Goal: Answer question/provide support: Share knowledge or assist other users

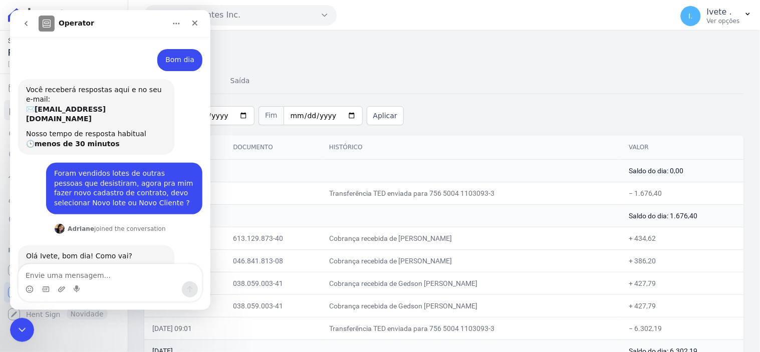
scroll to position [2, 0]
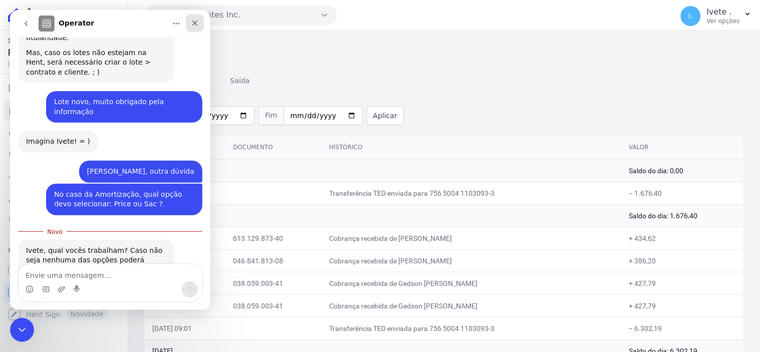
click at [196, 23] on icon "Fechar" at bounding box center [194, 23] width 8 height 8
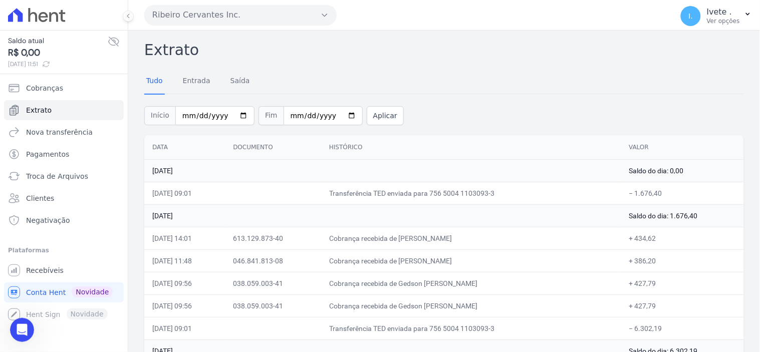
scroll to position [244, 0]
click at [39, 112] on span "Extrato" at bounding box center [39, 110] width 26 height 10
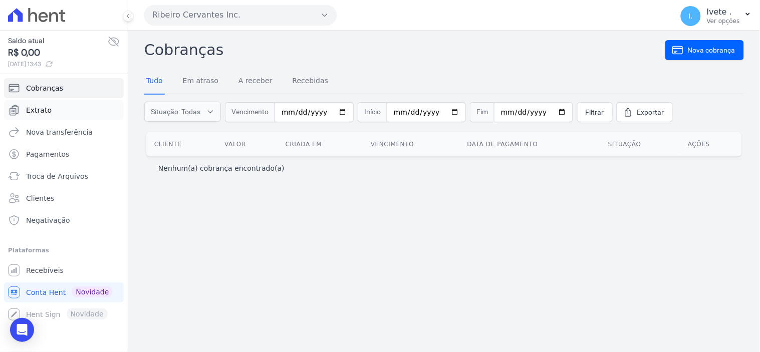
click at [84, 112] on link "Extrato" at bounding box center [64, 110] width 120 height 20
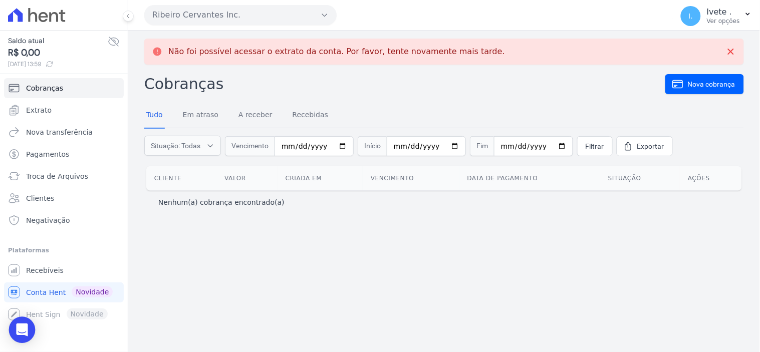
click at [26, 329] on icon "Open Intercom Messenger" at bounding box center [22, 330] width 12 height 13
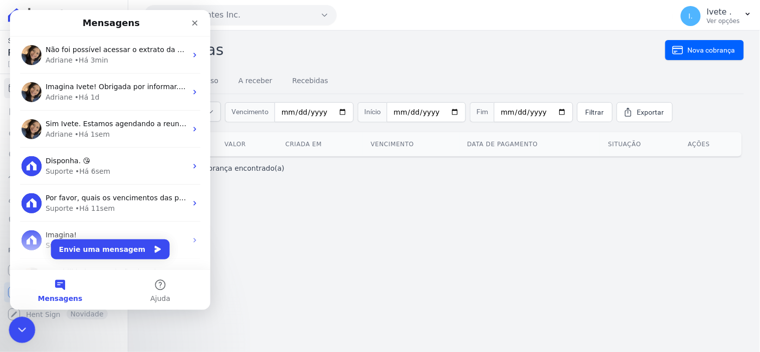
click at [25, 335] on div "Encerramento do Messenger da Intercom" at bounding box center [21, 329] width 24 height 24
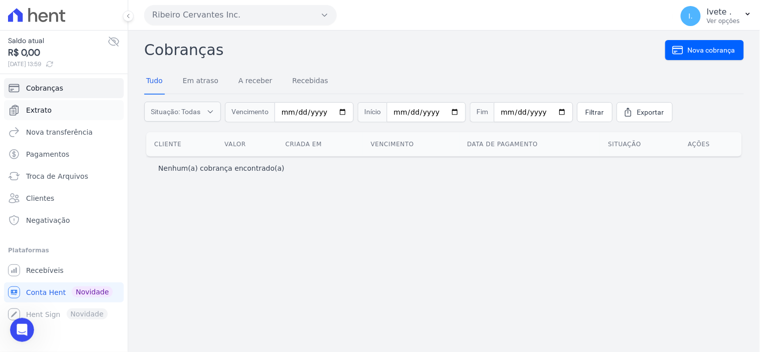
click at [42, 108] on span "Extrato" at bounding box center [39, 110] width 26 height 10
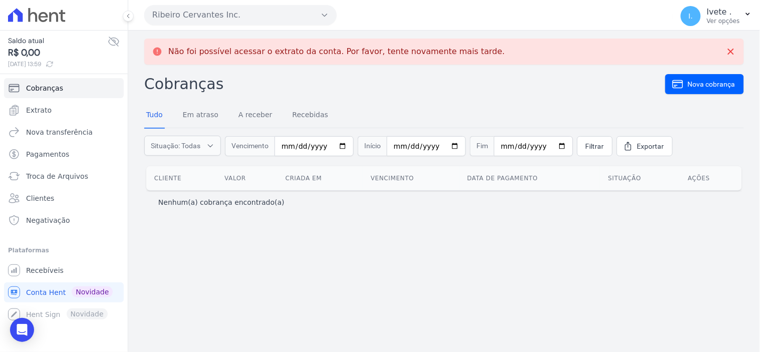
click at [53, 66] on icon at bounding box center [50, 64] width 6 height 6
click at [19, 326] on icon "Open Intercom Messenger" at bounding box center [22, 330] width 12 height 13
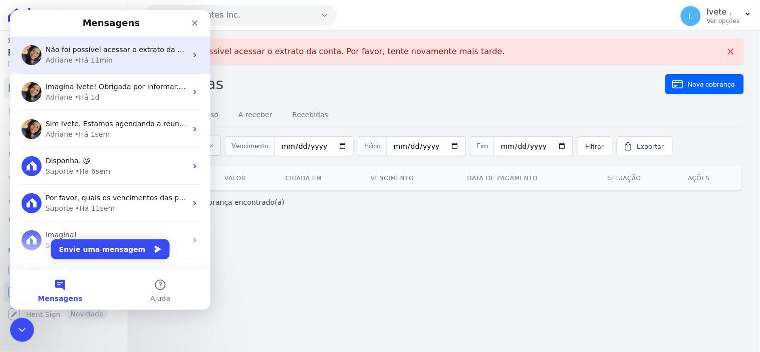
click at [84, 53] on span "Não foi possível acessar o extrato da conta. Por favor, tente novamente mais ta…" at bounding box center [192, 49] width 295 height 8
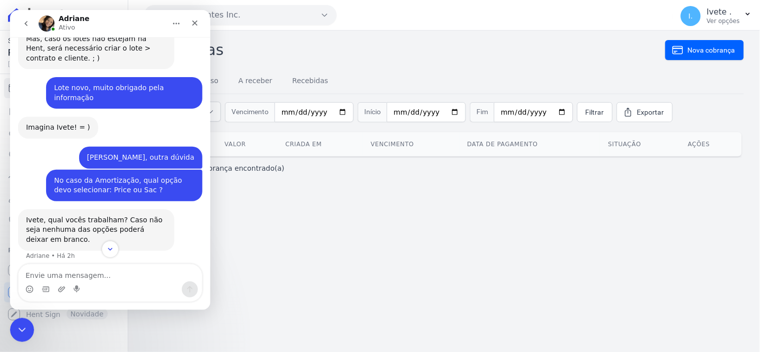
scroll to position [327, 0]
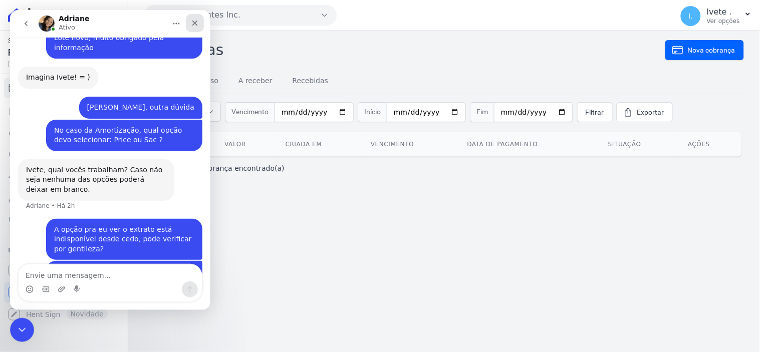
click at [198, 22] on icon "Fechar" at bounding box center [194, 23] width 8 height 8
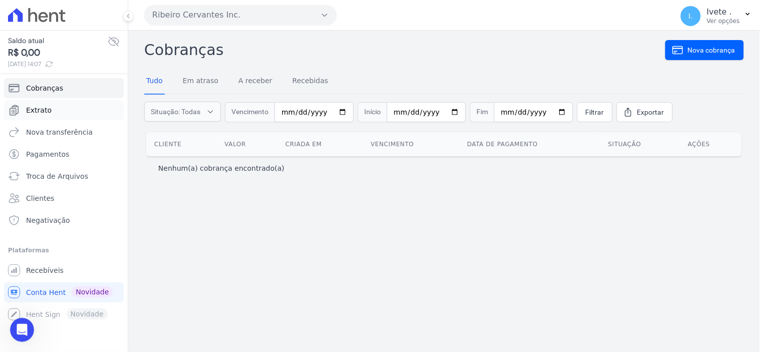
click at [49, 111] on link "Extrato" at bounding box center [64, 110] width 120 height 20
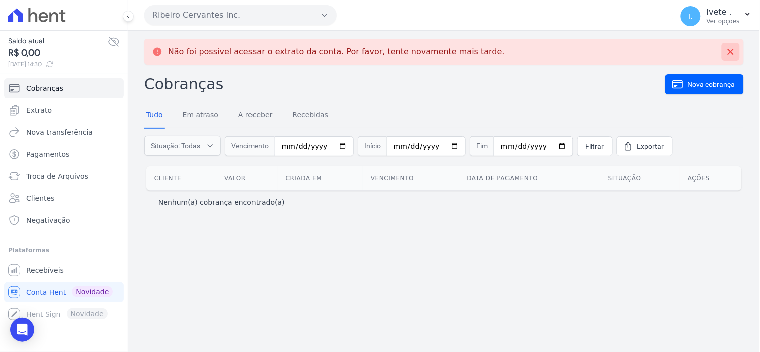
click at [738, 49] on button at bounding box center [731, 52] width 18 height 18
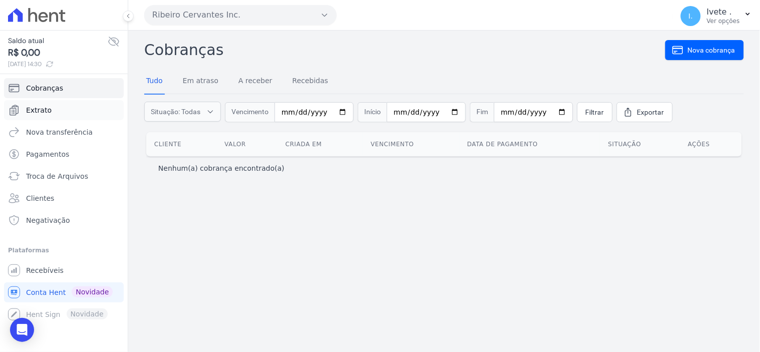
click at [46, 107] on span "Extrato" at bounding box center [39, 110] width 26 height 10
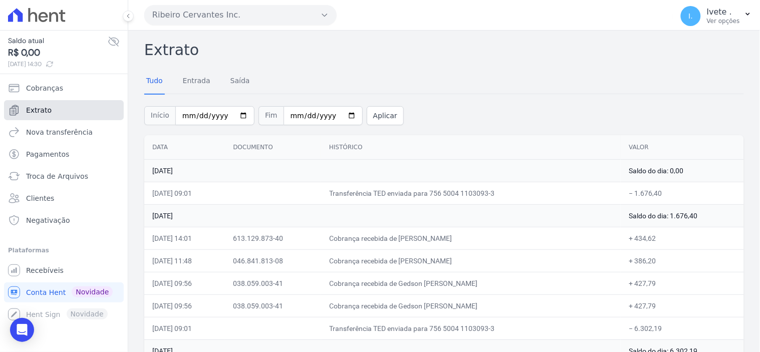
click at [47, 109] on span "Extrato" at bounding box center [39, 110] width 26 height 10
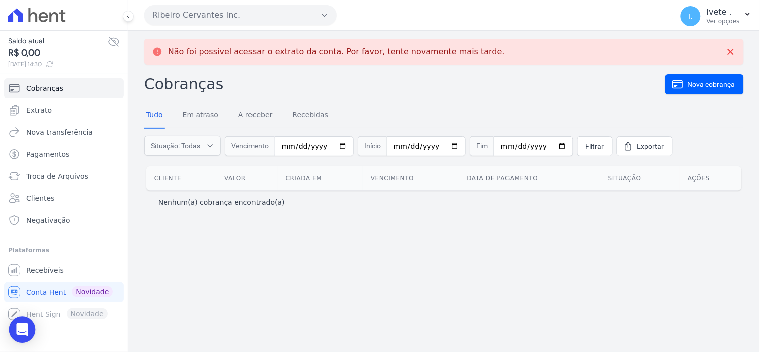
click at [21, 330] on icon "Open Intercom Messenger" at bounding box center [22, 330] width 12 height 13
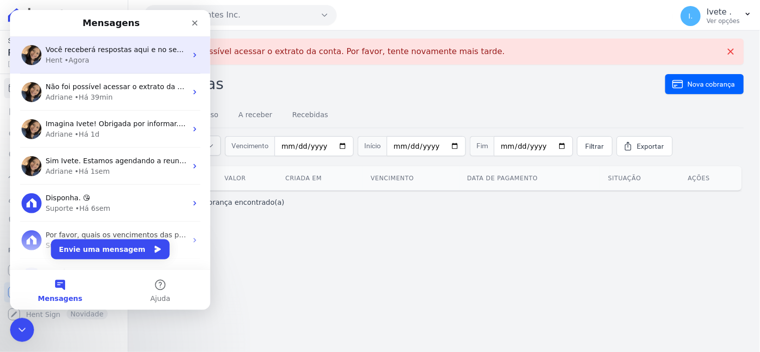
click at [77, 53] on span "Você receberá respostas aqui e no seu e-mail: ✉️ [EMAIL_ADDRESS][DOMAIN_NAME] N…" at bounding box center [300, 49] width 510 height 8
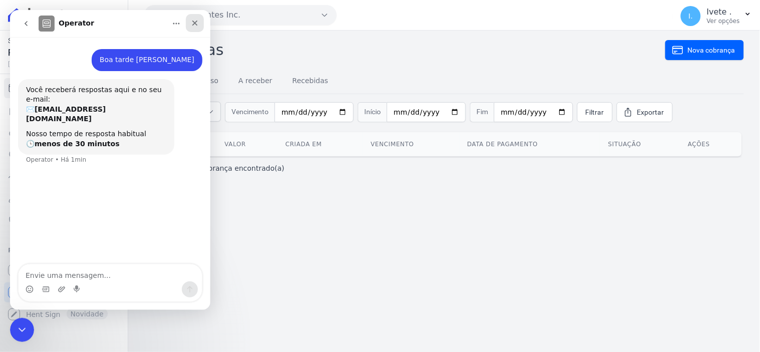
click at [194, 25] on icon "Fechar" at bounding box center [194, 23] width 8 height 8
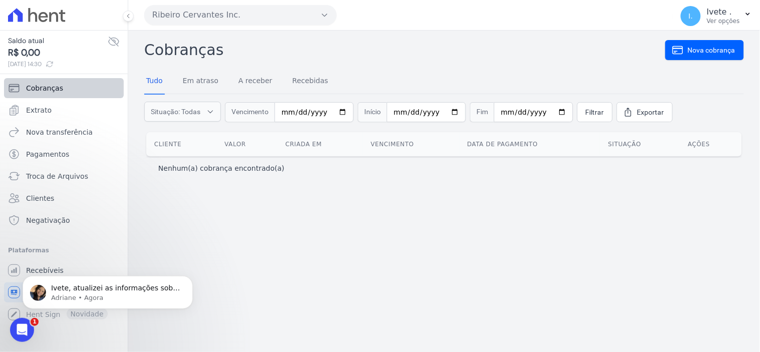
scroll to position [148, 0]
click at [98, 290] on p "Ivete, atualizei as informações sobre o extrato. Poderia tentar o acesso novame…" at bounding box center [115, 288] width 129 height 10
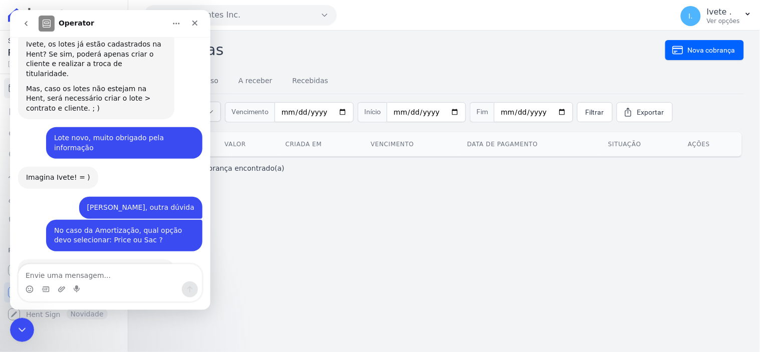
scroll to position [393, 0]
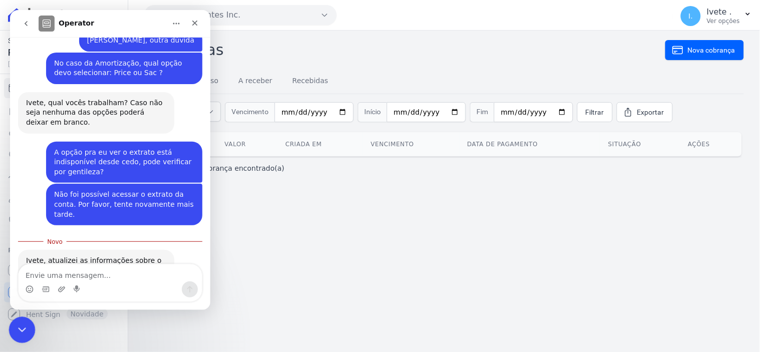
click at [16, 327] on icon "Encerramento do Messenger da Intercom" at bounding box center [21, 329] width 12 height 12
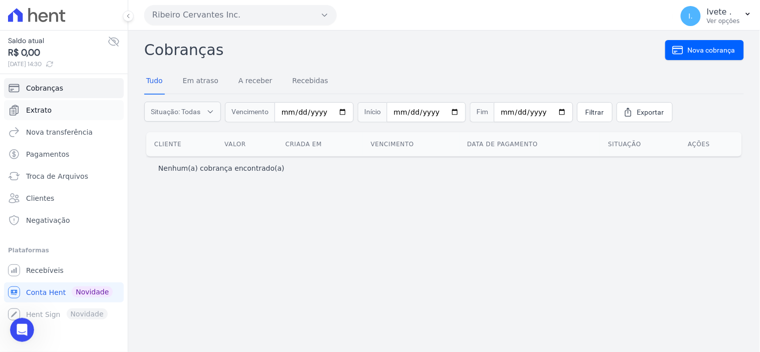
click at [46, 112] on span "Extrato" at bounding box center [39, 110] width 26 height 10
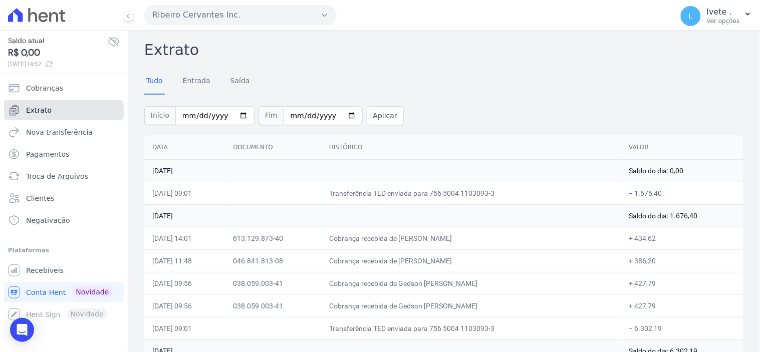
click at [46, 112] on span "Extrato" at bounding box center [39, 110] width 26 height 10
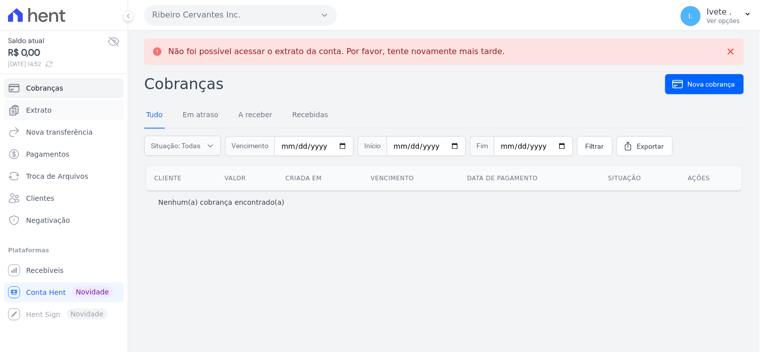
click at [46, 112] on span "Extrato" at bounding box center [39, 110] width 26 height 10
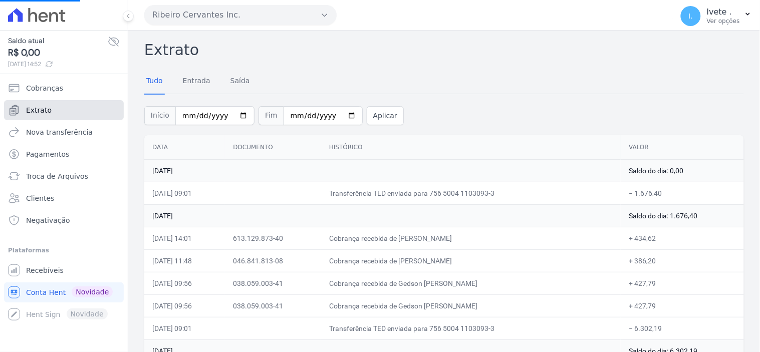
click at [46, 112] on span "Extrato" at bounding box center [39, 110] width 26 height 10
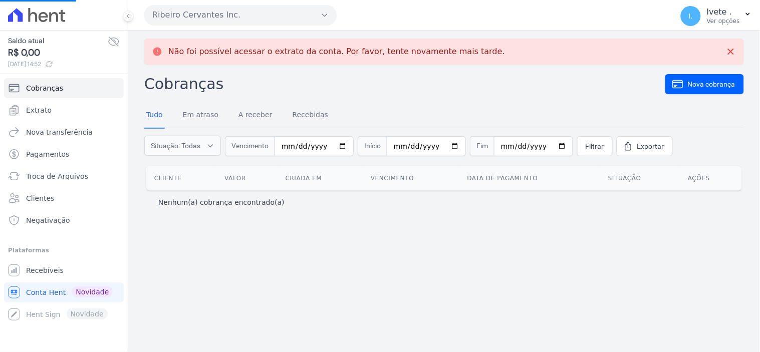
click at [46, 112] on span "Extrato" at bounding box center [39, 110] width 26 height 10
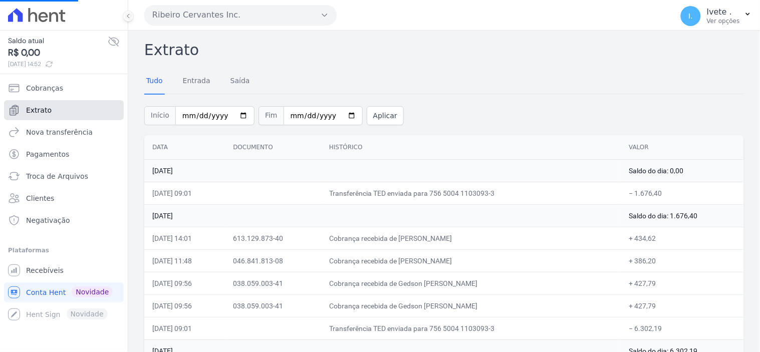
click at [46, 112] on span "Extrato" at bounding box center [39, 110] width 26 height 10
click at [24, 328] on icon "Open Intercom Messenger" at bounding box center [22, 330] width 12 height 13
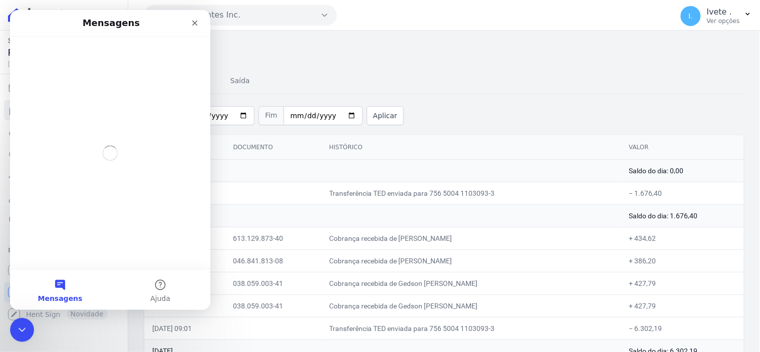
click at [86, 203] on div "Messenger da Intercom" at bounding box center [110, 152] width 201 height 233
click at [247, 54] on h2 "Extrato" at bounding box center [444, 50] width 600 height 23
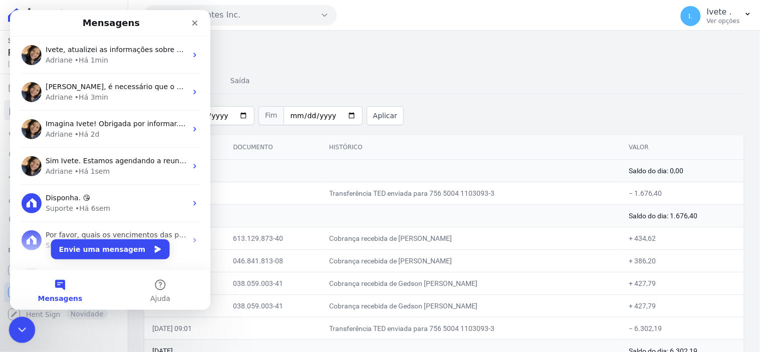
click at [21, 328] on icon "Encerramento do Messenger da Intercom" at bounding box center [21, 329] width 12 height 12
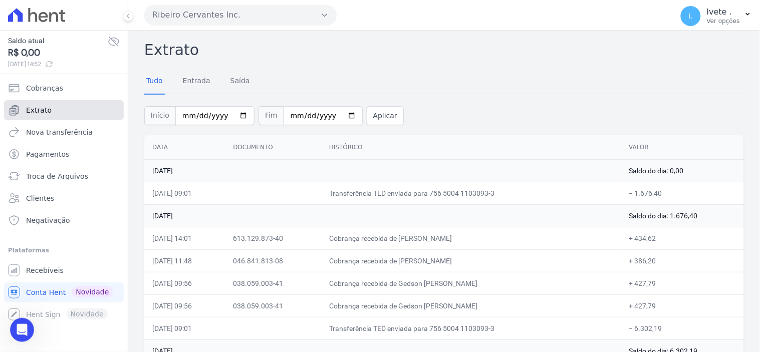
click at [61, 108] on link "Extrato" at bounding box center [64, 110] width 120 height 20
click at [60, 107] on link "Extrato" at bounding box center [64, 110] width 120 height 20
drag, startPoint x: 24, startPoint y: 326, endPoint x: 24, endPoint y: 320, distance: 6.0
click at [23, 326] on icon "Open Intercom Messenger" at bounding box center [22, 330] width 12 height 13
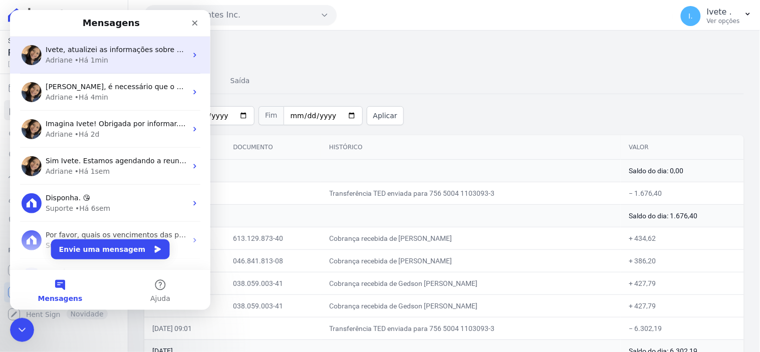
click at [99, 52] on span "Ivete, atualizei as informações sobre o extrato. Poderia tentar o acesso novame…" at bounding box center [211, 49] width 332 height 8
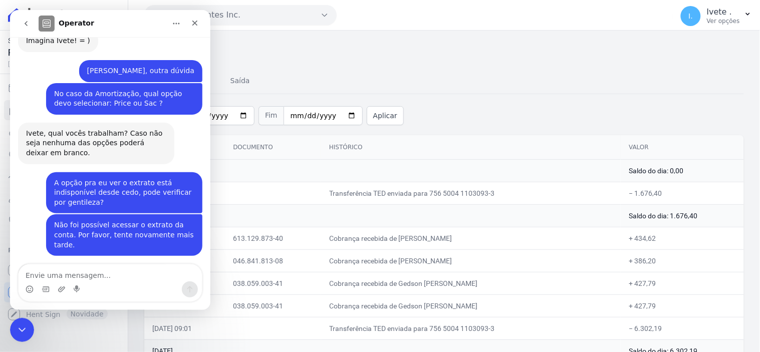
scroll to position [376, 0]
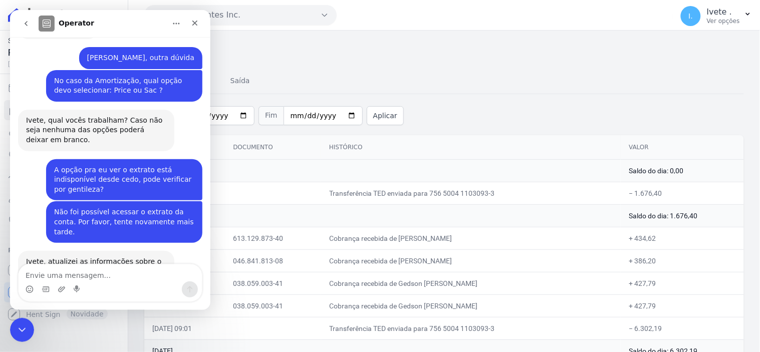
click at [45, 271] on textarea "Envie uma mensagem..." at bounding box center [109, 272] width 183 height 17
type textarea "Agora está ok obrigada!"
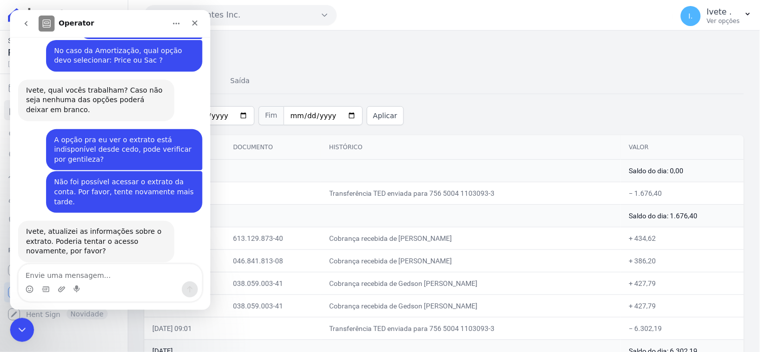
scroll to position [406, 0]
click at [19, 331] on icon "Encerramento do Messenger da Intercom" at bounding box center [21, 329] width 12 height 12
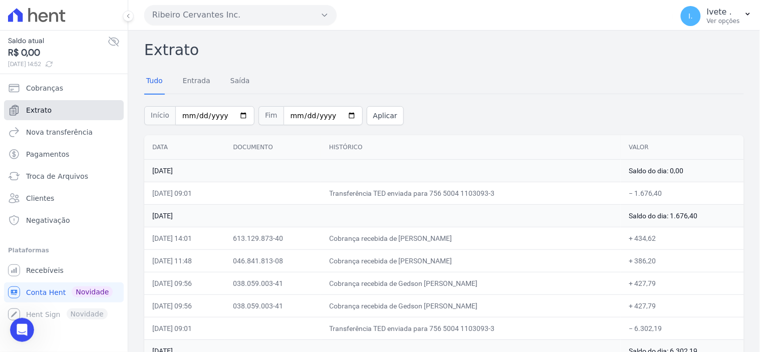
click at [43, 116] on link "Extrato" at bounding box center [64, 110] width 120 height 20
click at [24, 329] on icon "Open Intercom Messenger" at bounding box center [22, 330] width 12 height 13
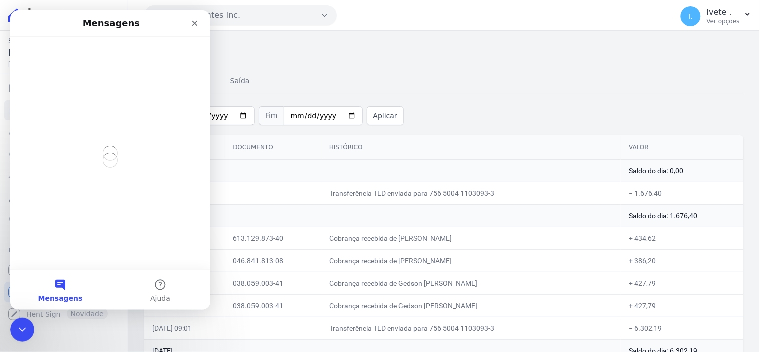
scroll to position [0, 0]
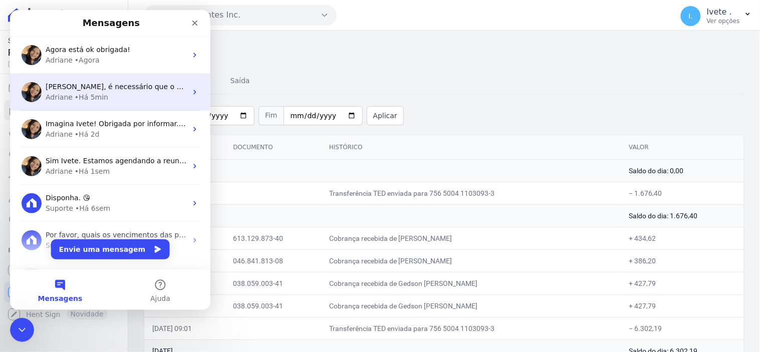
click at [96, 82] on span "Ivete, é necessário que o contrato esteja ativo para realizar a troca de titula…" at bounding box center [370, 86] width 650 height 8
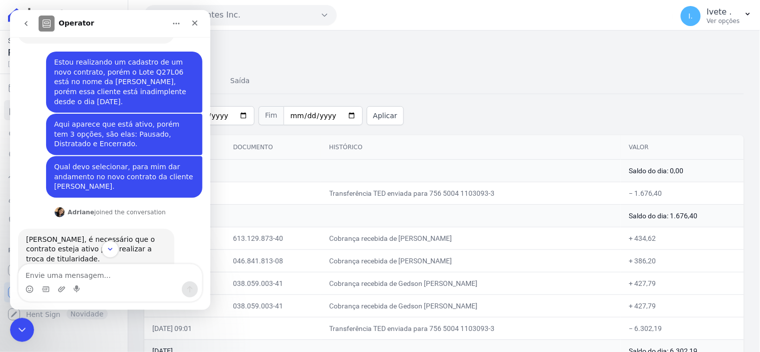
scroll to position [148, 0]
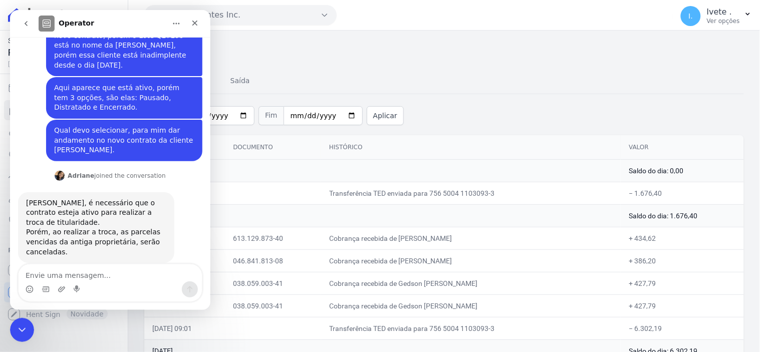
click at [47, 277] on textarea "Envie uma mensagem..." at bounding box center [109, 272] width 183 height 17
type textarea "Mas é uma venda nova e não um contrato de cessão."
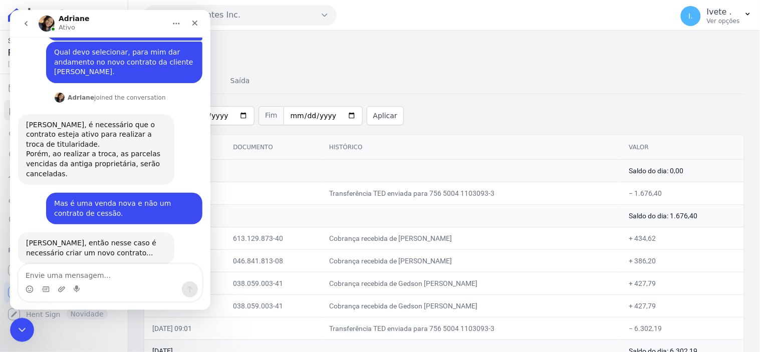
scroll to position [227, 0]
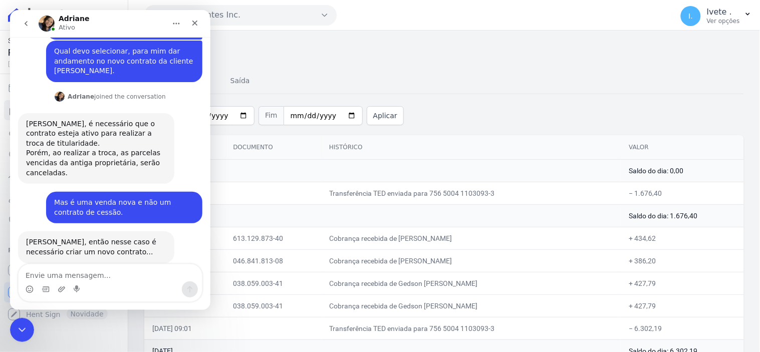
click at [39, 278] on textarea "Envie uma mensagem..." at bounding box center [109, 272] width 183 height 17
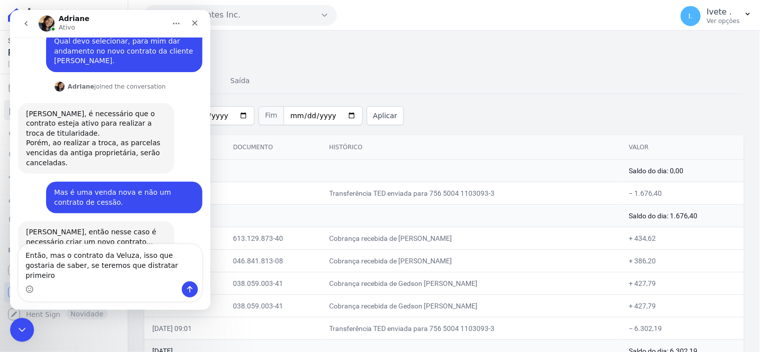
type textarea "Então, mas o contrato da Veluza, isso que gostaria de saber, se teremos que dis…"
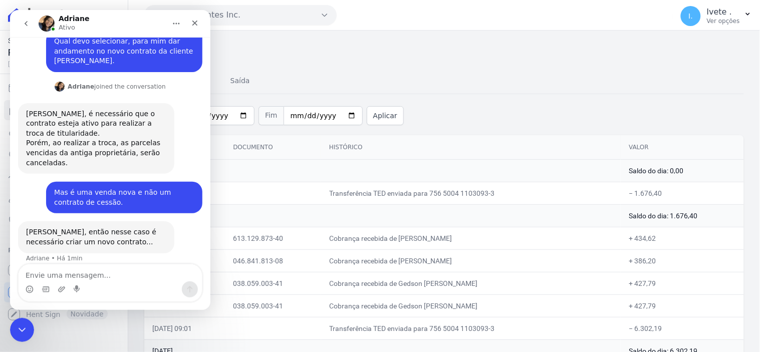
scroll to position [277, 0]
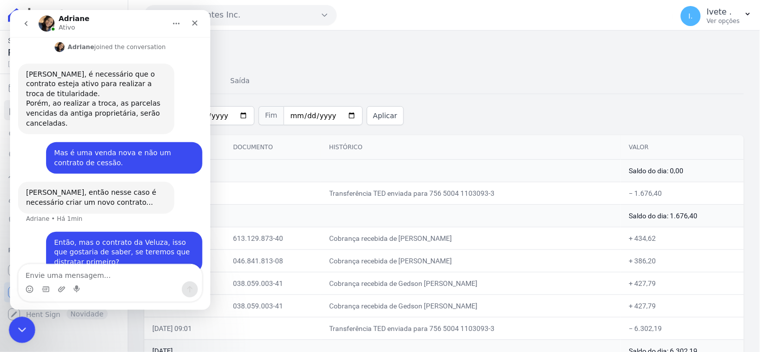
click at [20, 331] on icon "Encerramento do Messenger da Intercom" at bounding box center [21, 329] width 12 height 12
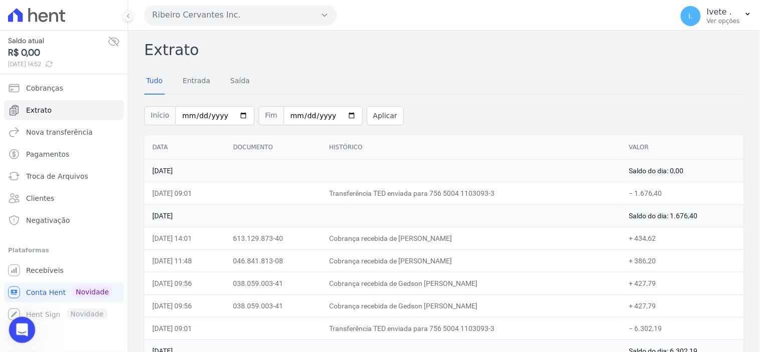
click at [18, 326] on icon "Abertura do Messenger da Intercom" at bounding box center [21, 329] width 17 height 17
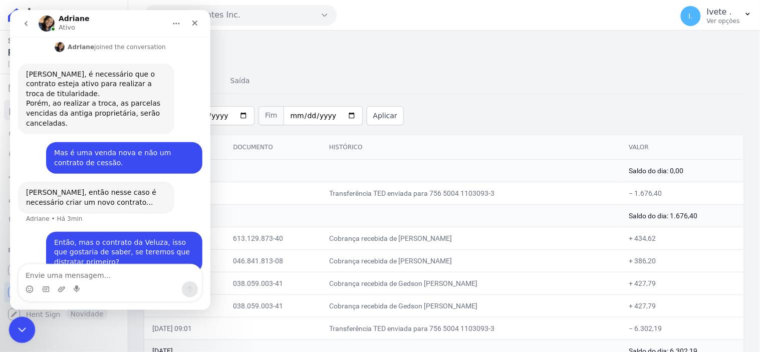
click at [24, 333] on icon "Encerramento do Messenger da Intercom" at bounding box center [21, 329] width 12 height 12
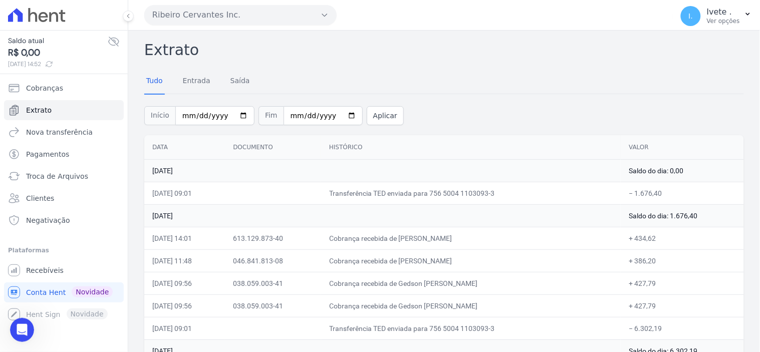
scroll to position [401, 0]
click at [45, 268] on span "Recebíveis" at bounding box center [45, 271] width 38 height 10
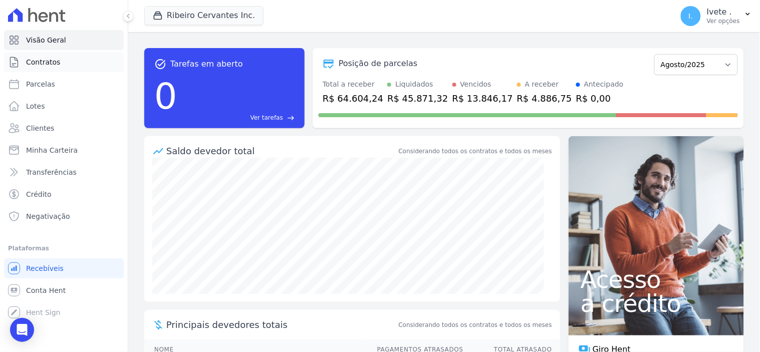
click at [49, 63] on span "Contratos" at bounding box center [43, 62] width 34 height 10
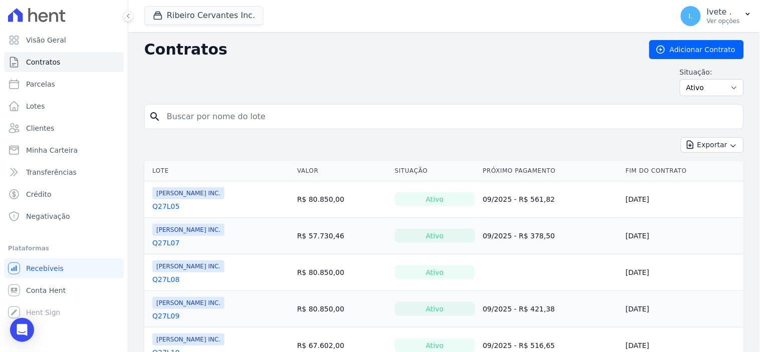
click at [177, 118] on input "search" at bounding box center [450, 117] width 579 height 20
type input "q27l06"
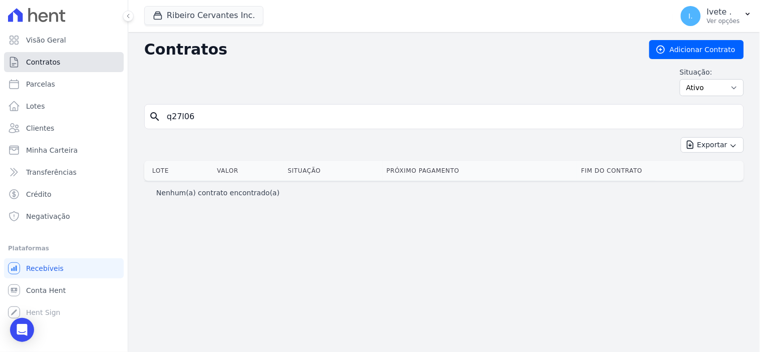
click at [64, 62] on link "Contratos" at bounding box center [64, 62] width 120 height 20
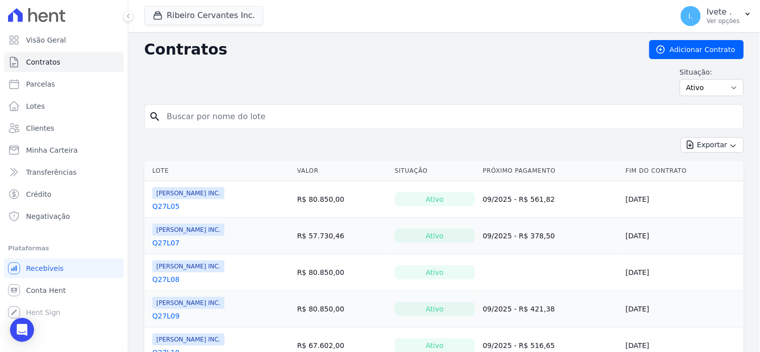
click at [183, 117] on input "search" at bounding box center [450, 117] width 579 height 20
type input "q27l06"
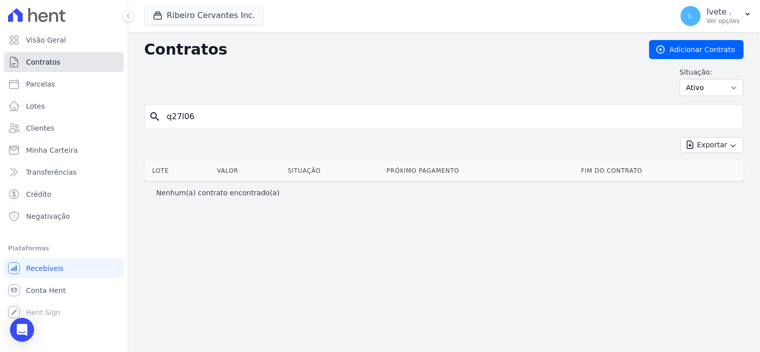
click at [78, 64] on link "Contratos" at bounding box center [64, 62] width 120 height 20
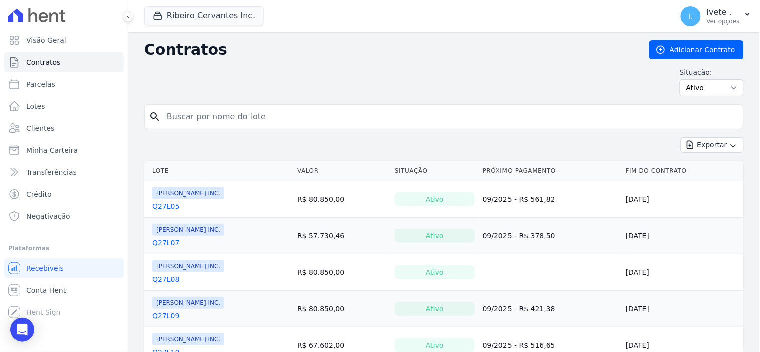
click at [198, 119] on input "search" at bounding box center [450, 117] width 579 height 20
type input "q27l06"
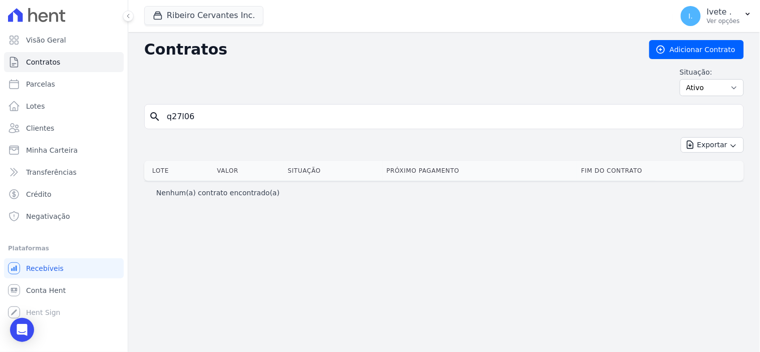
click at [199, 117] on input "q27l06" at bounding box center [450, 117] width 579 height 20
click at [34, 57] on span "Contratos" at bounding box center [43, 62] width 34 height 10
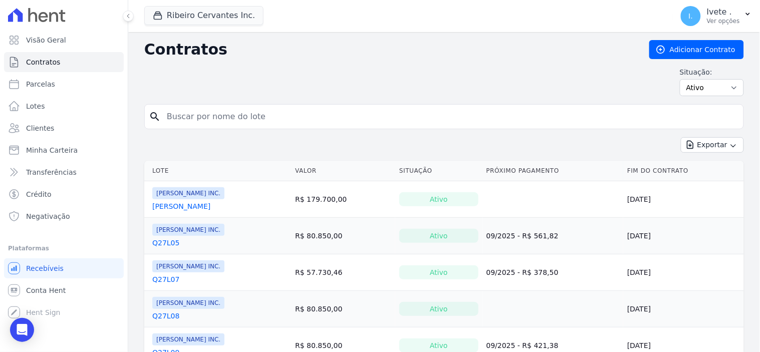
click at [210, 109] on input "search" at bounding box center [450, 117] width 579 height 20
type input "q27l06"
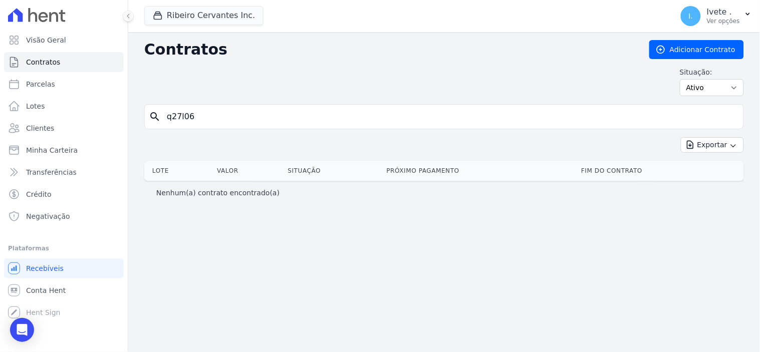
click at [212, 117] on input "q27l06" at bounding box center [450, 117] width 579 height 20
type input "q"
type input "q28l22"
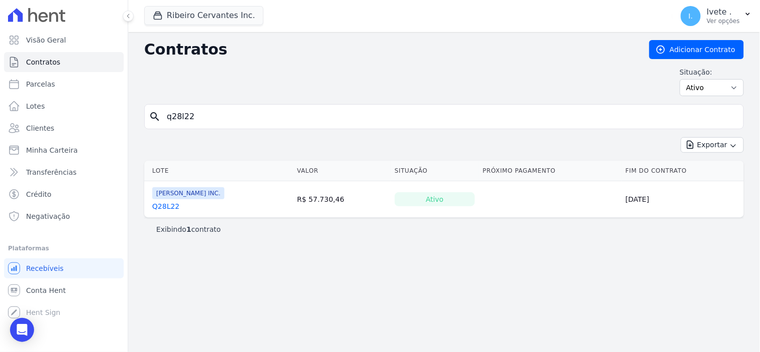
click at [170, 209] on link "Q28L22" at bounding box center [165, 207] width 27 height 10
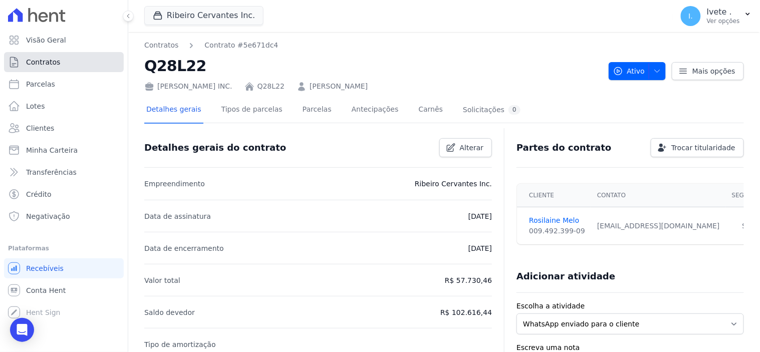
click at [52, 62] on span "Contratos" at bounding box center [43, 62] width 34 height 10
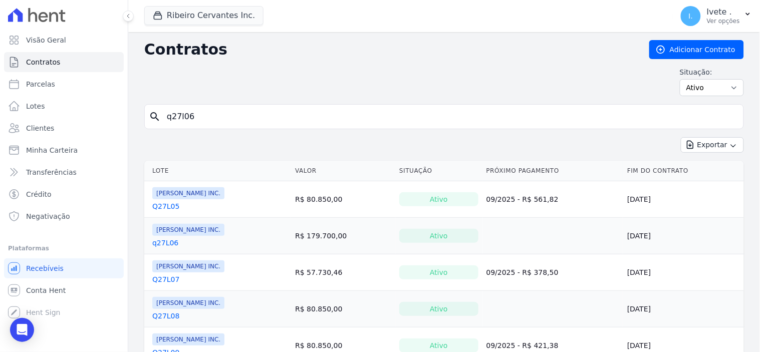
type input "q27l06"
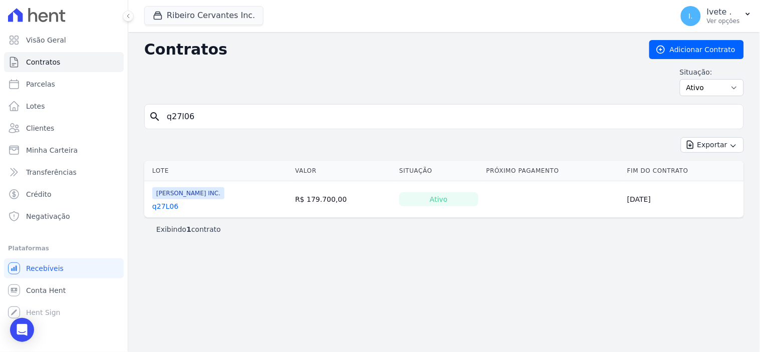
click at [171, 204] on link "q27L06" at bounding box center [165, 207] width 26 height 10
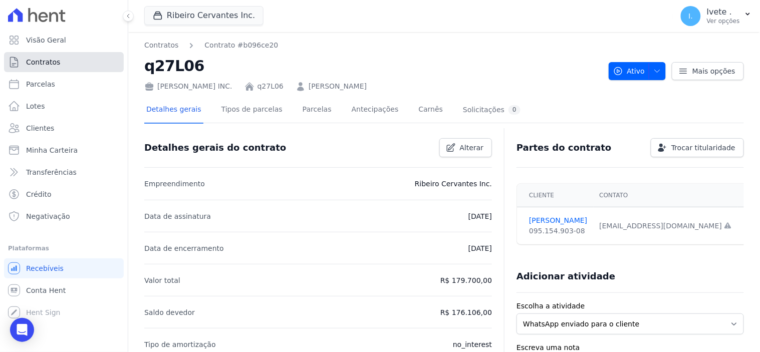
click at [59, 59] on link "Contratos" at bounding box center [64, 62] width 120 height 20
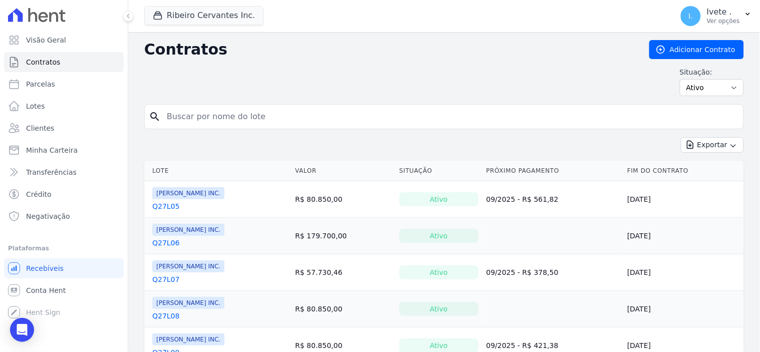
click at [187, 115] on input "search" at bounding box center [450, 117] width 579 height 20
type input "q27l06"
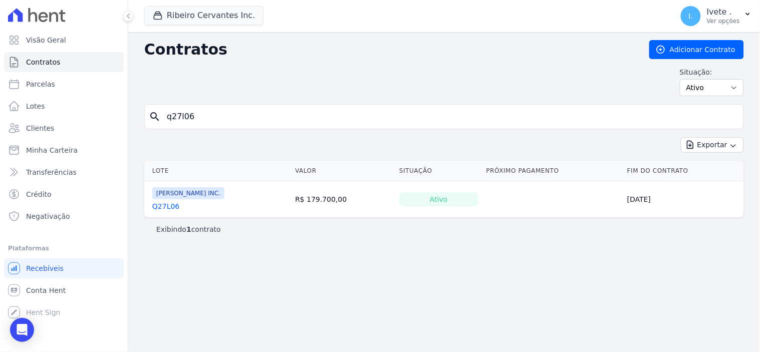
click at [161, 207] on link "Q27L06" at bounding box center [165, 207] width 27 height 10
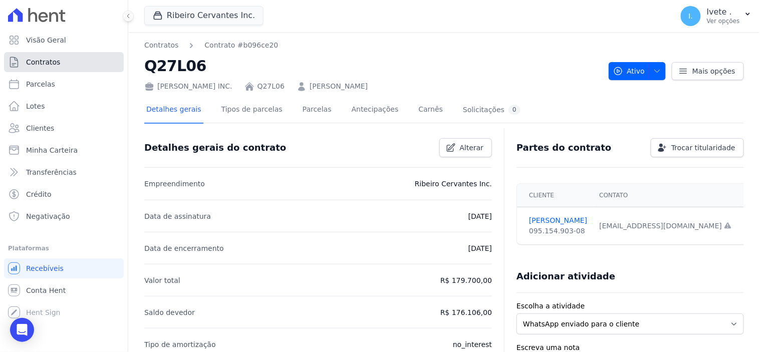
click at [72, 63] on link "Contratos" at bounding box center [64, 62] width 120 height 20
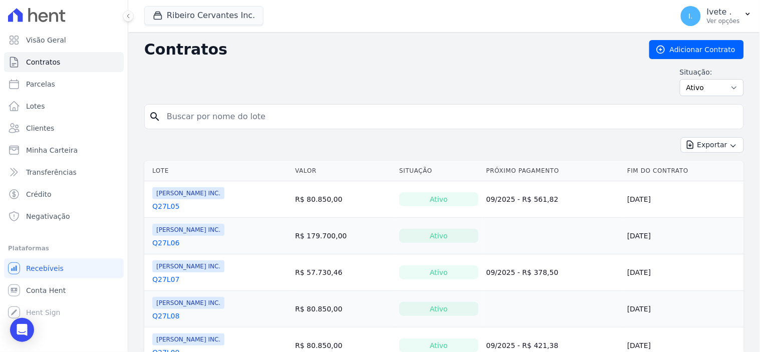
click at [203, 113] on input "search" at bounding box center [450, 117] width 579 height 20
type input "q28l22"
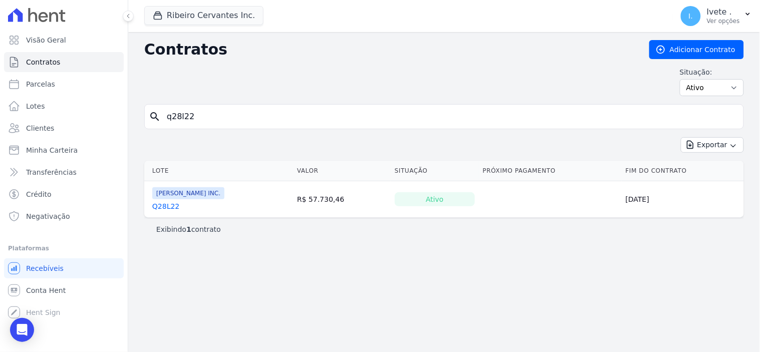
click at [164, 208] on link "Q28L22" at bounding box center [165, 207] width 27 height 10
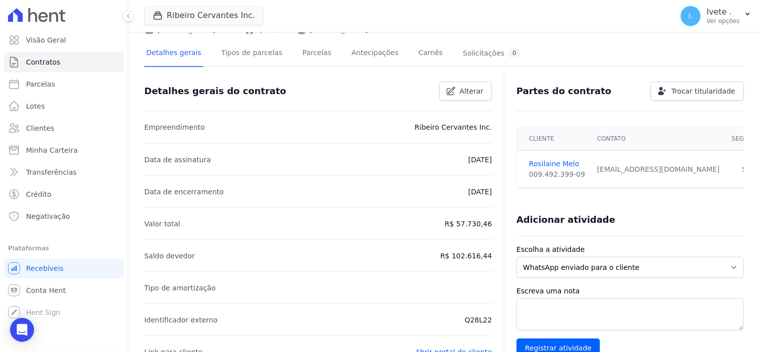
scroll to position [111, 0]
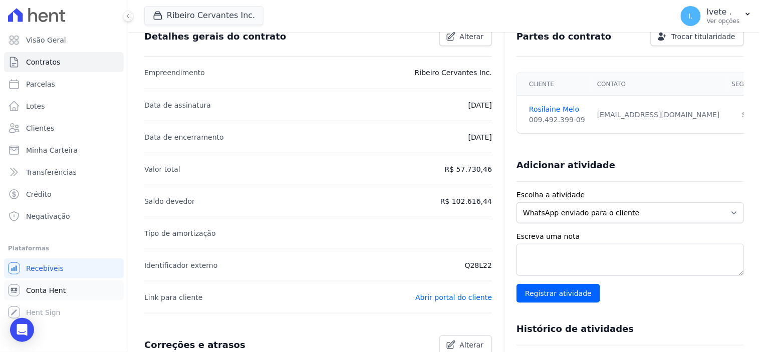
click at [47, 291] on span "Conta Hent" at bounding box center [46, 291] width 40 height 10
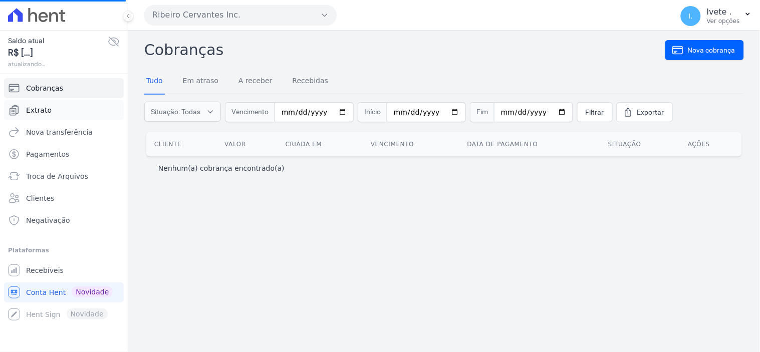
click at [42, 111] on span "Extrato" at bounding box center [39, 110] width 26 height 10
click at [46, 112] on span "Extrato" at bounding box center [39, 110] width 26 height 10
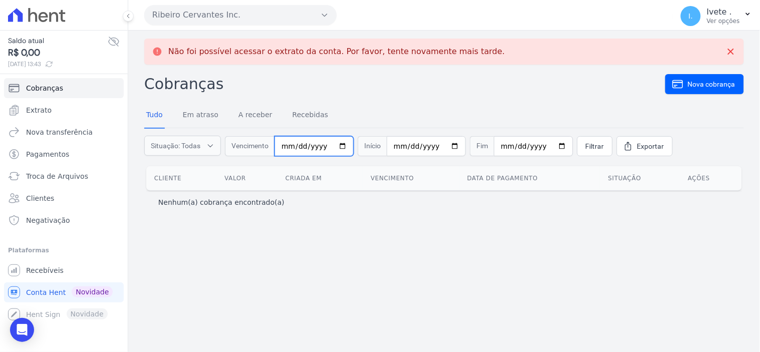
click at [336, 148] on input "date" at bounding box center [314, 146] width 79 height 20
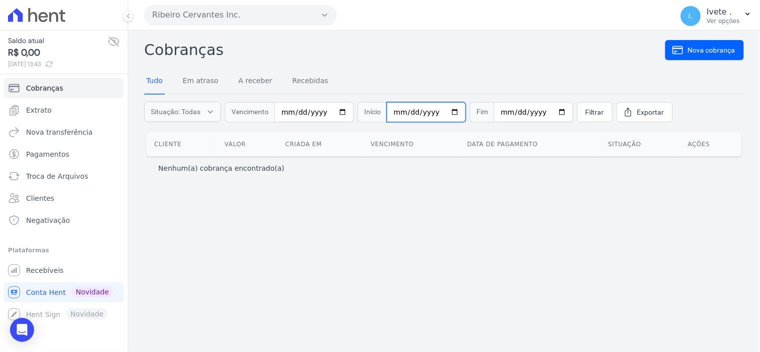
click at [447, 110] on input "date" at bounding box center [426, 112] width 79 height 20
type input "[DATE]"
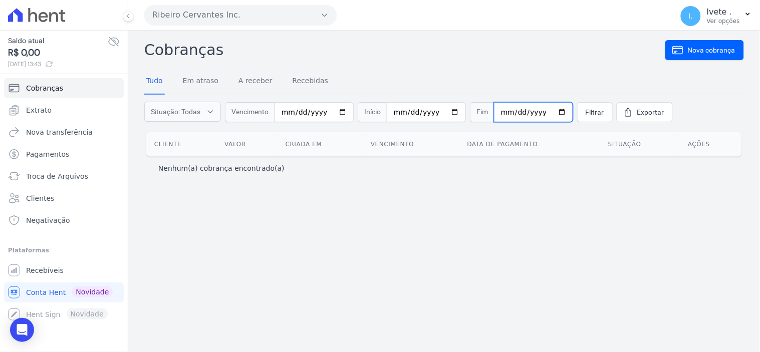
click at [550, 108] on input "date" at bounding box center [533, 112] width 79 height 20
type input "[DATE]"
click at [586, 108] on span "Filtrar" at bounding box center [595, 112] width 19 height 10
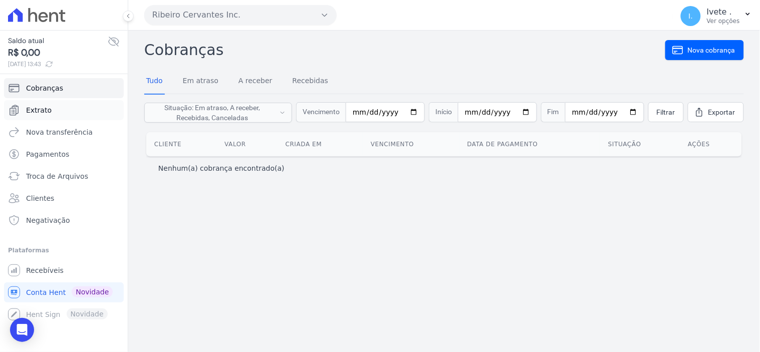
click at [37, 107] on span "Extrato" at bounding box center [39, 110] width 26 height 10
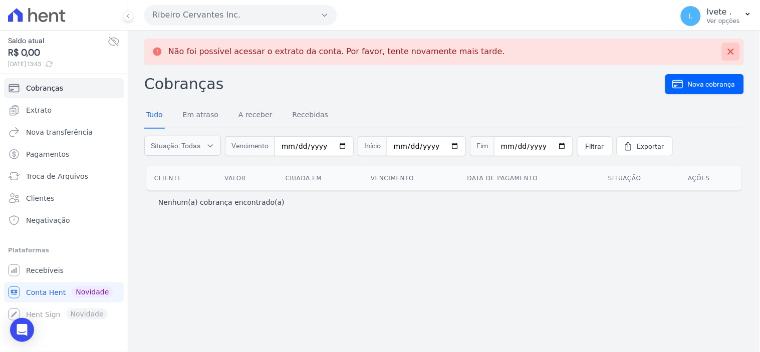
click at [735, 48] on icon at bounding box center [731, 52] width 10 height 10
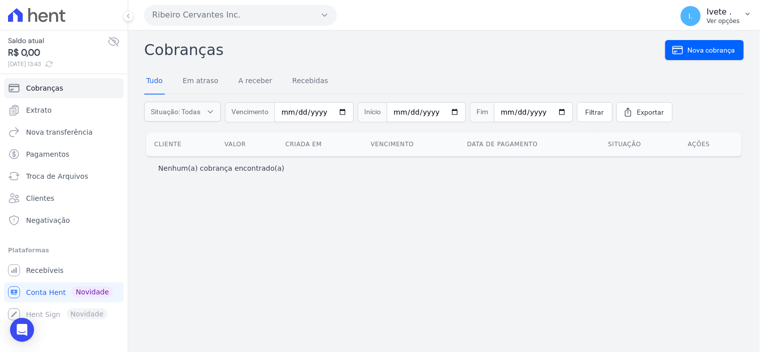
click at [693, 17] on span "I." at bounding box center [691, 16] width 5 height 7
click at [669, 43] on link "Logout" at bounding box center [696, 43] width 128 height 18
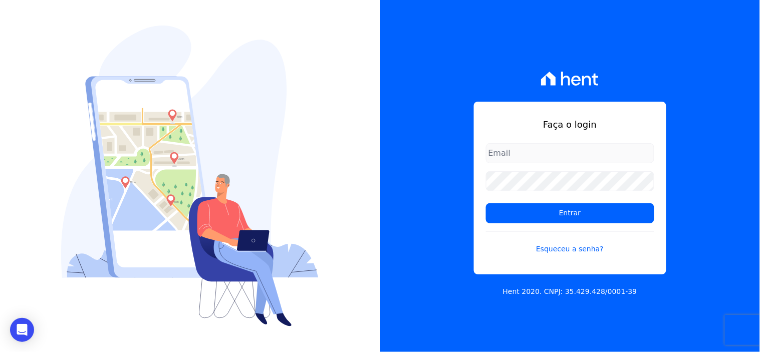
click at [516, 156] on input "email" at bounding box center [570, 153] width 168 height 20
type input "[EMAIL_ADDRESS][DOMAIN_NAME]"
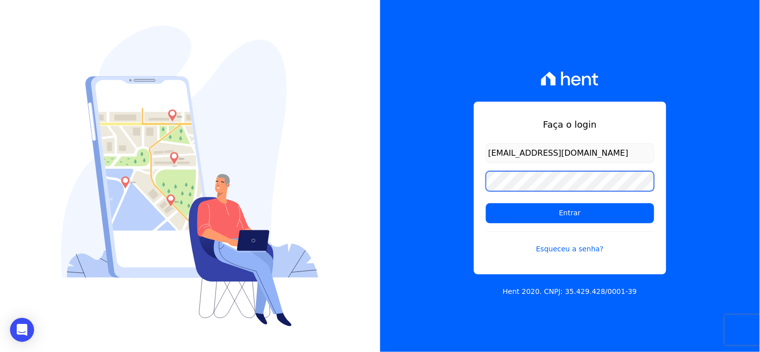
click at [486, 204] on input "Entrar" at bounding box center [570, 214] width 168 height 20
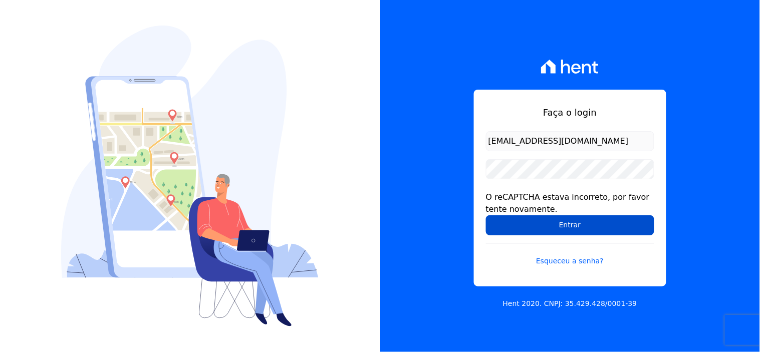
click at [565, 230] on input "Entrar" at bounding box center [570, 226] width 168 height 20
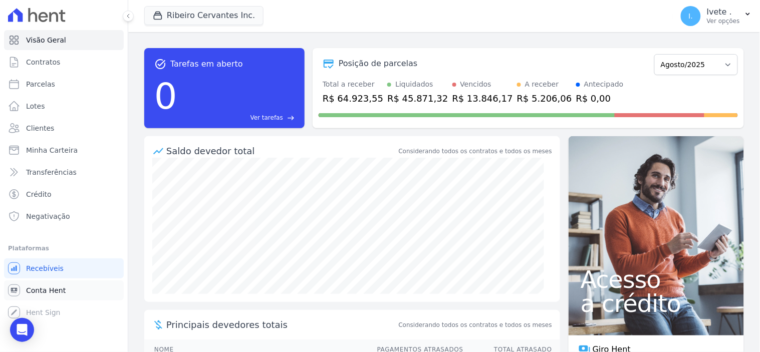
click at [44, 288] on span "Conta Hent" at bounding box center [46, 291] width 40 height 10
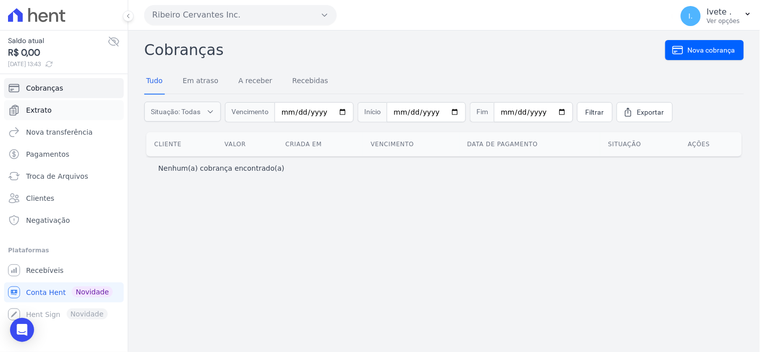
click at [48, 112] on span "Extrato" at bounding box center [39, 110] width 26 height 10
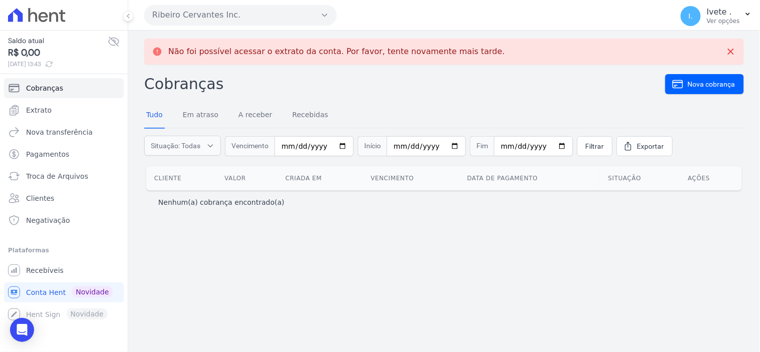
drag, startPoint x: 142, startPoint y: 44, endPoint x: 483, endPoint y: 50, distance: 340.9
click at [483, 50] on div "Não foi possível acessar o extrato da conta. Por favor, tente novamente mais ta…" at bounding box center [444, 192] width 632 height 322
copy p "Não foi possível acessar o extrato da conta. Por favor, tente novamente mais ta…"
click at [23, 329] on icon "Open Intercom Messenger" at bounding box center [22, 330] width 12 height 13
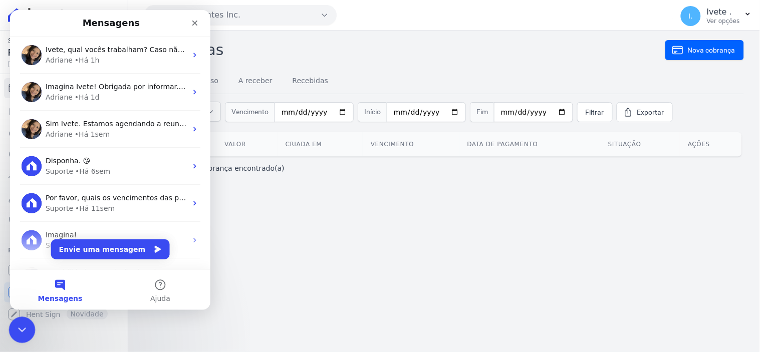
click at [27, 335] on div "Encerramento do Messenger da Intercom" at bounding box center [21, 329] width 24 height 24
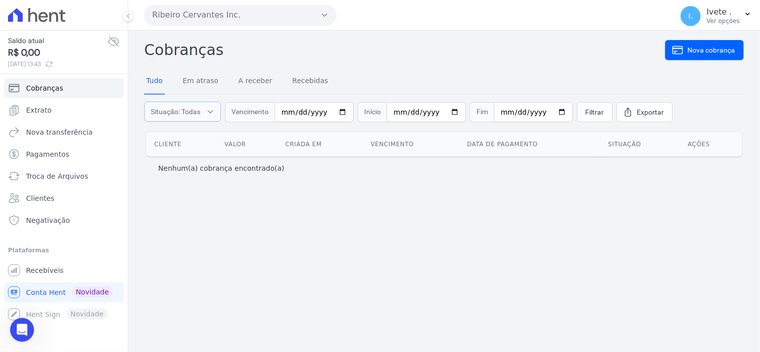
click at [206, 108] on button "Situação: Todas" at bounding box center [182, 112] width 77 height 20
click at [218, 247] on div "Não foi possível acessar o extrato da conta. Por favor, tente novamente mais ta…" at bounding box center [444, 192] width 632 height 322
click at [43, 111] on span "Extrato" at bounding box center [39, 110] width 26 height 10
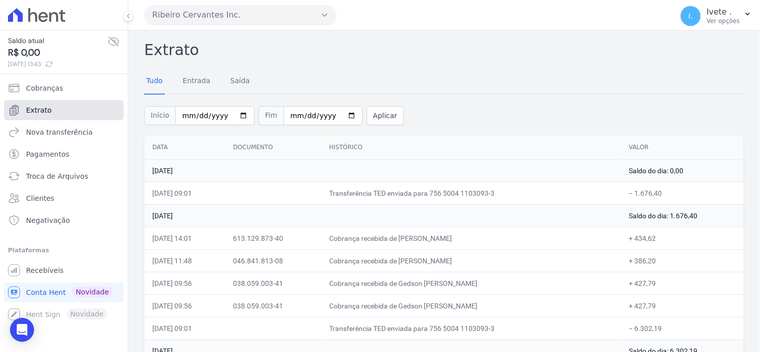
click at [70, 107] on link "Extrato" at bounding box center [64, 110] width 120 height 20
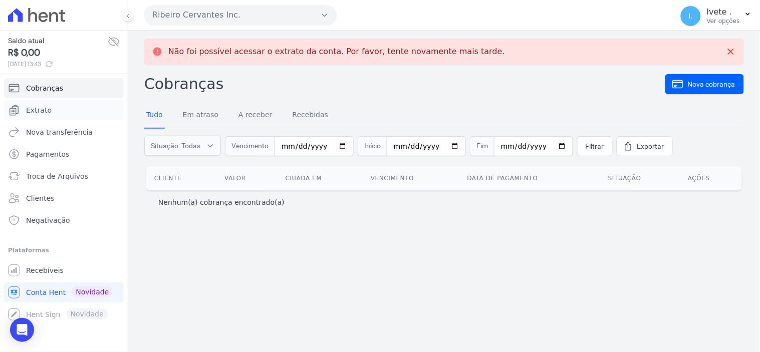
click at [70, 107] on link "Extrato" at bounding box center [64, 110] width 120 height 20
click at [61, 112] on link "Extrato" at bounding box center [64, 110] width 120 height 20
click at [25, 114] on link "Extrato" at bounding box center [64, 110] width 120 height 20
click at [26, 114] on link "Extrato" at bounding box center [64, 110] width 120 height 20
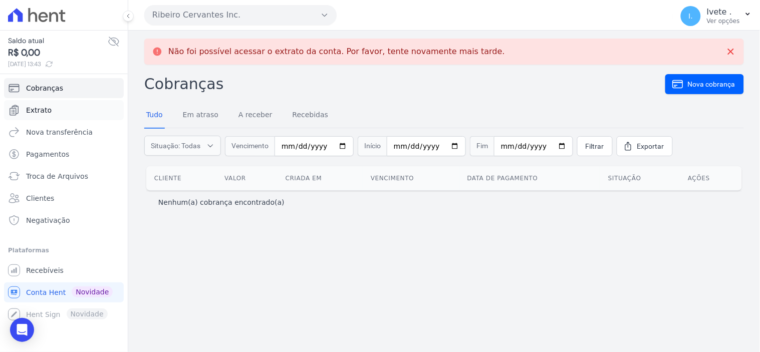
click at [12, 111] on icon "Sidebar" at bounding box center [14, 110] width 12 height 12
click at [36, 138] on link "Nova transferência" at bounding box center [64, 132] width 120 height 20
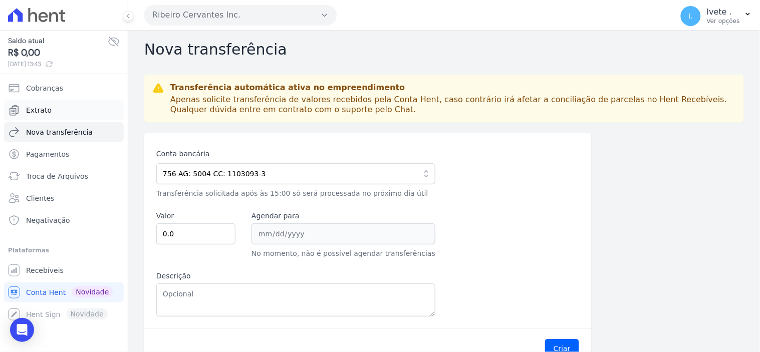
click at [43, 113] on span "Extrato" at bounding box center [39, 110] width 26 height 10
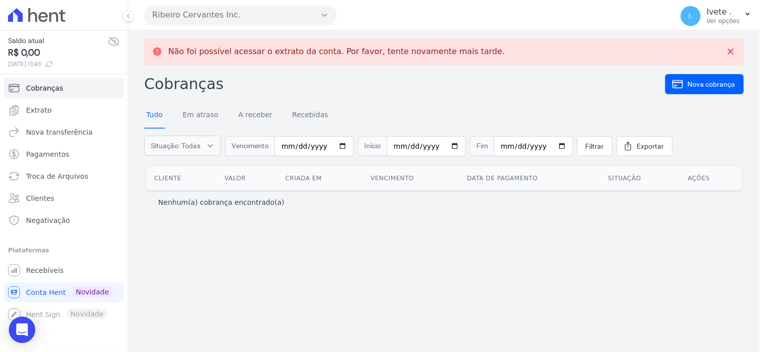
click at [26, 331] on icon "Open Intercom Messenger" at bounding box center [22, 330] width 12 height 13
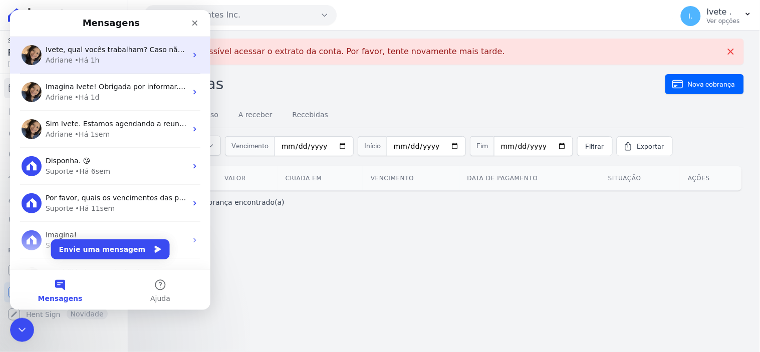
click at [117, 54] on div "Ivete, qual vocês trabalham? Caso não seja nenhuma das opções poderá deixar em …" at bounding box center [115, 49] width 141 height 11
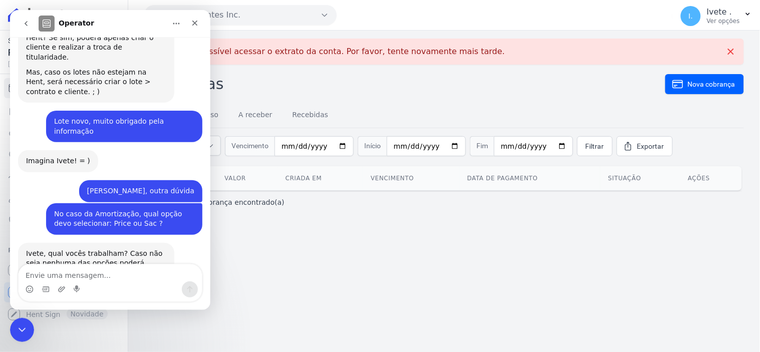
scroll to position [245, 0]
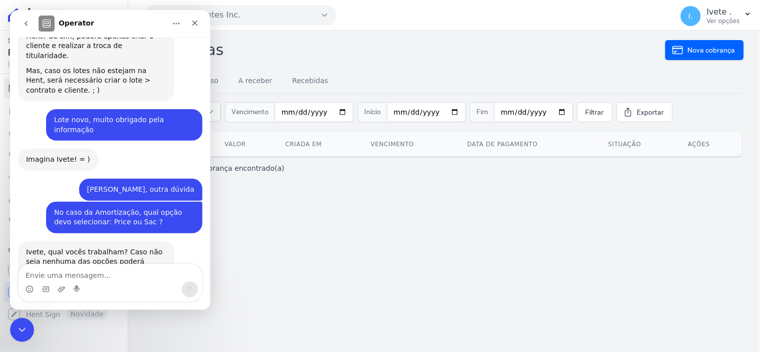
click at [50, 279] on textarea "Envie uma mensagem..." at bounding box center [109, 272] width 183 height 17
click at [16, 326] on icon "Encerramento do Messenger da Intercom" at bounding box center [21, 329] width 12 height 12
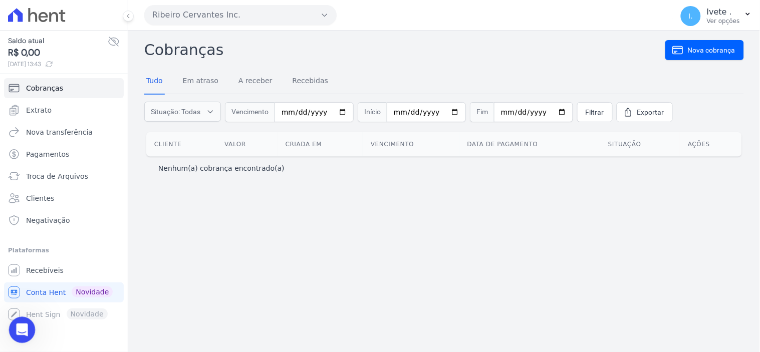
scroll to position [244, 0]
click at [50, 267] on span "Recebíveis" at bounding box center [45, 271] width 38 height 10
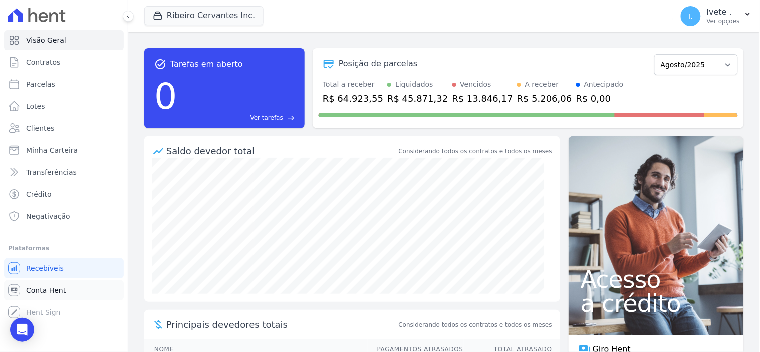
click at [37, 287] on span "Conta Hent" at bounding box center [46, 291] width 40 height 10
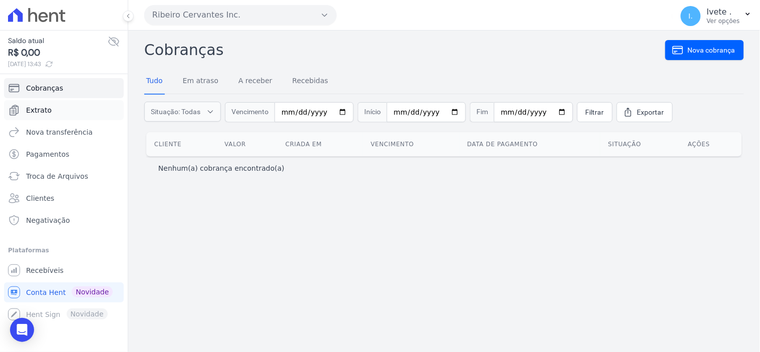
click at [49, 112] on link "Extrato" at bounding box center [64, 110] width 120 height 20
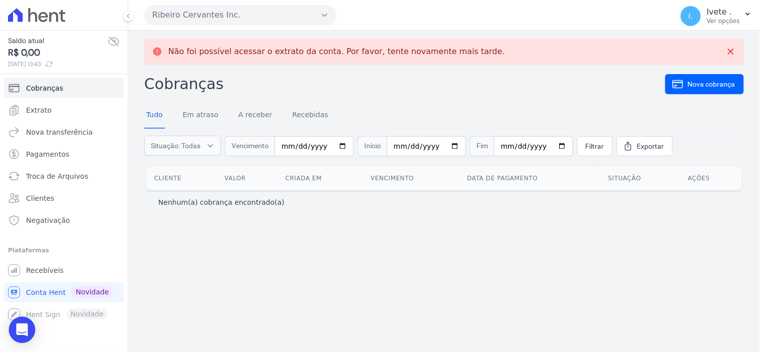
click at [25, 336] on div "Open Intercom Messenger" at bounding box center [22, 330] width 27 height 27
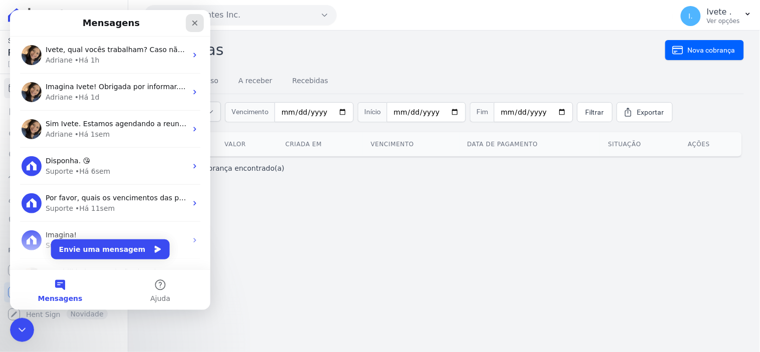
click at [199, 23] on div "Fechar" at bounding box center [194, 23] width 18 height 18
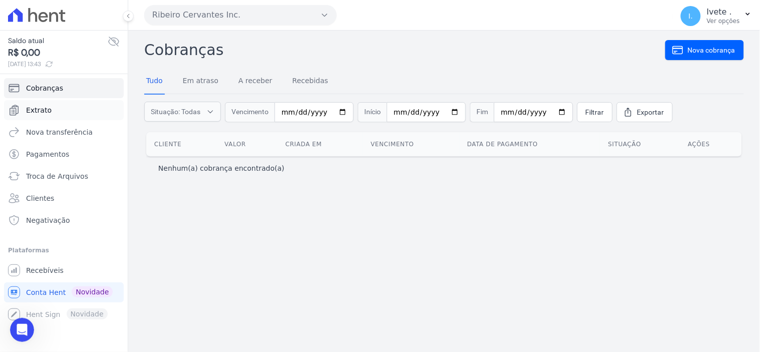
click at [33, 114] on span "Extrato" at bounding box center [39, 110] width 26 height 10
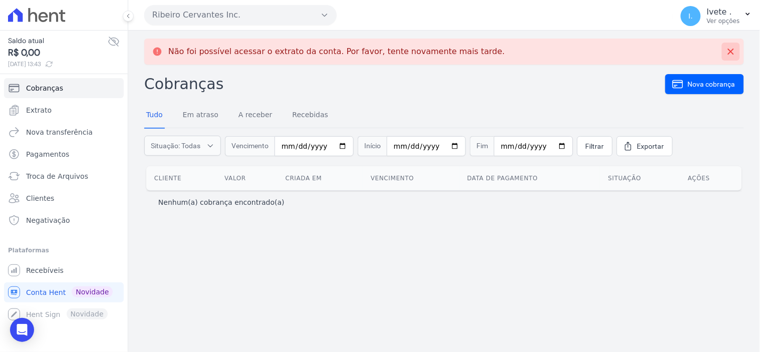
click at [735, 48] on icon at bounding box center [731, 52] width 10 height 10
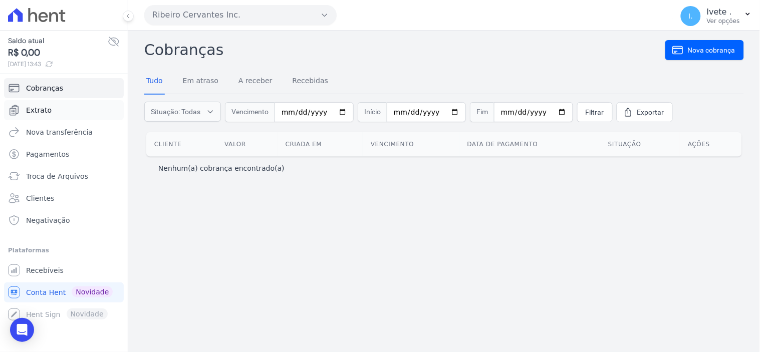
click at [56, 110] on link "Extrato" at bounding box center [64, 110] width 120 height 20
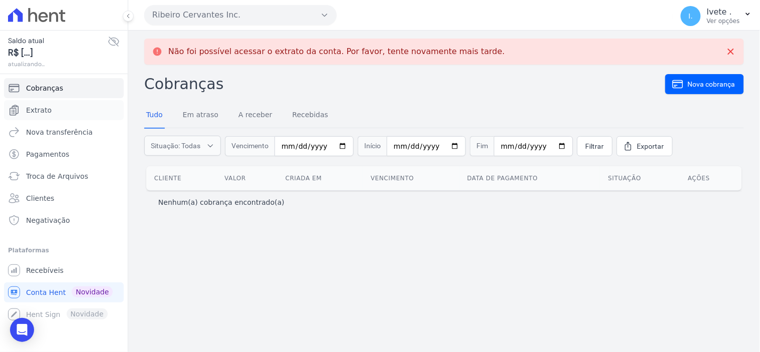
click at [56, 110] on link "Extrato" at bounding box center [64, 110] width 120 height 20
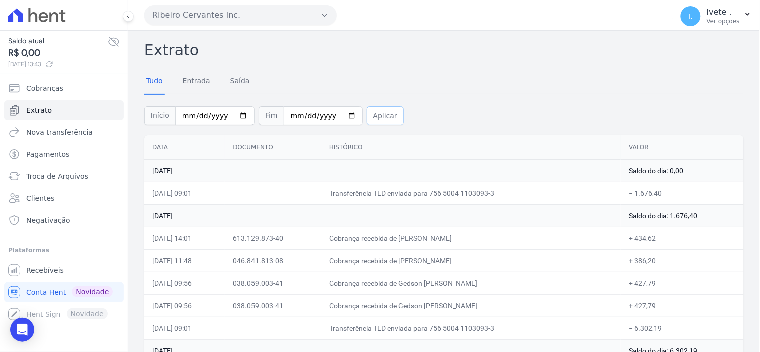
drag, startPoint x: 56, startPoint y: 110, endPoint x: 373, endPoint y: 114, distance: 317.8
click at [373, 114] on button "Aplicar" at bounding box center [385, 115] width 37 height 19
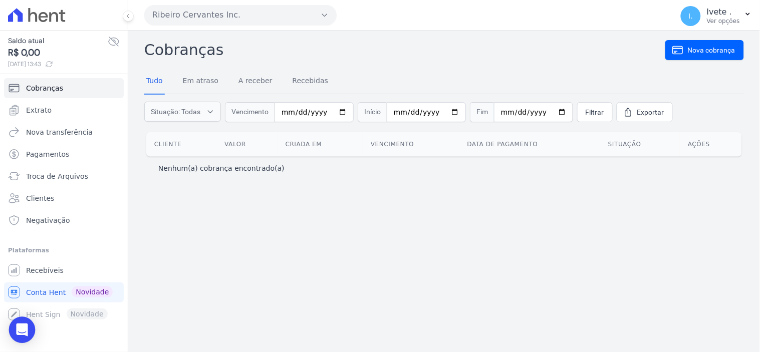
click at [20, 331] on icon "Open Intercom Messenger" at bounding box center [22, 330] width 12 height 13
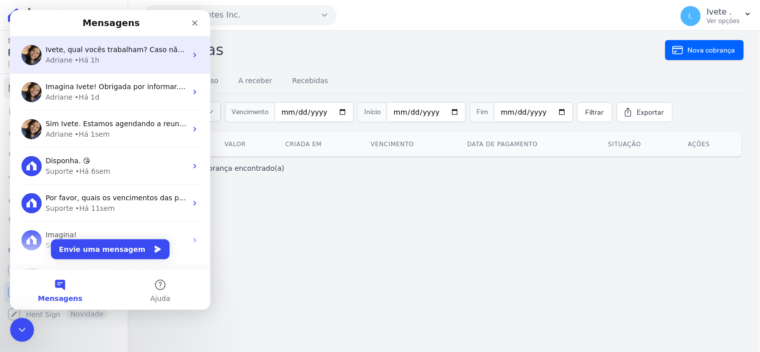
click at [129, 60] on div "Adriane • Há 1h" at bounding box center [115, 60] width 141 height 11
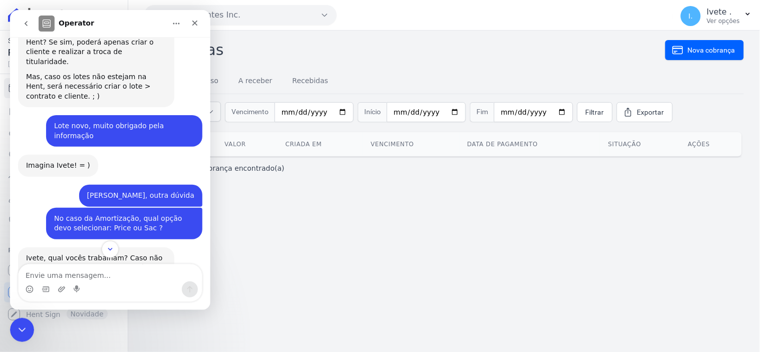
scroll to position [244, 0]
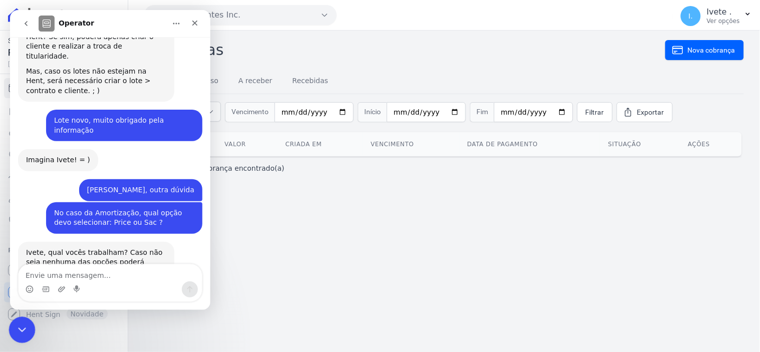
click at [24, 324] on icon "Encerramento do Messenger da Intercom" at bounding box center [21, 329] width 12 height 12
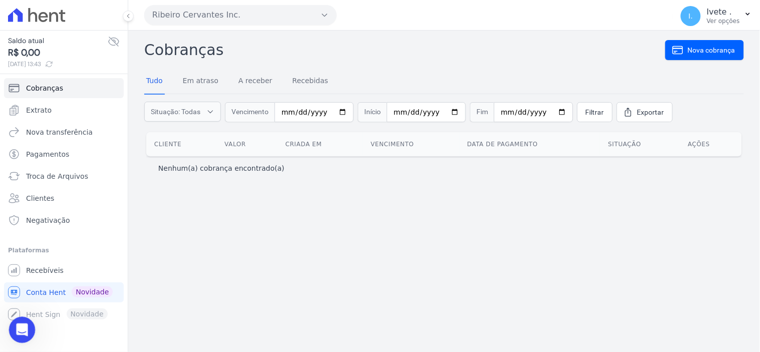
click at [21, 324] on icon "Abertura do Messenger da Intercom" at bounding box center [21, 329] width 17 height 17
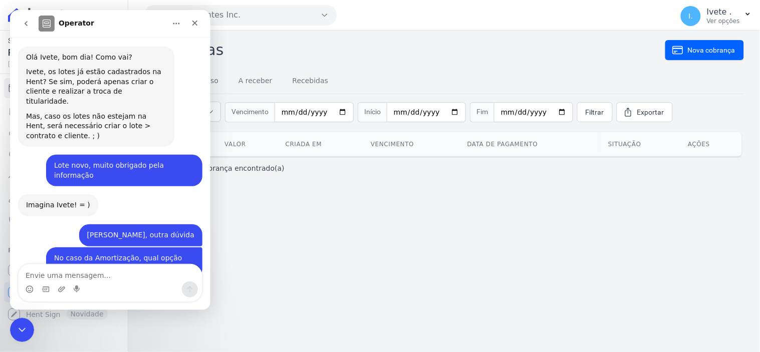
scroll to position [245, 0]
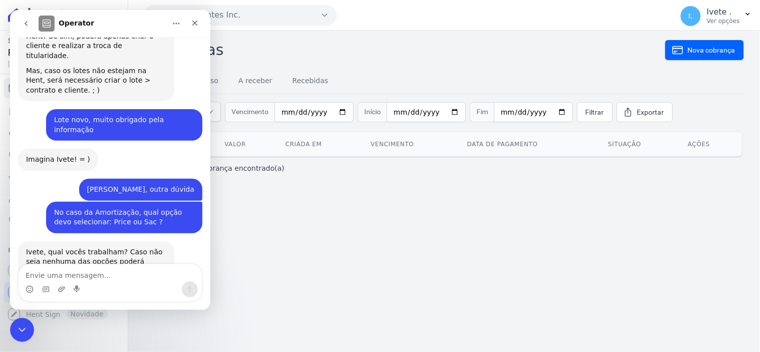
click at [273, 260] on div "Não foi possível acessar o extrato da conta. Por favor, tente novamente mais ta…" at bounding box center [444, 192] width 632 height 322
click at [29, 333] on div "Encerramento do Messenger da Intercom" at bounding box center [21, 329] width 24 height 24
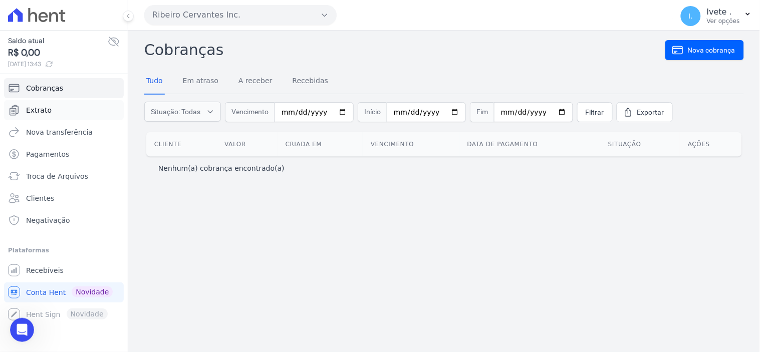
click at [66, 112] on link "Extrato" at bounding box center [64, 110] width 120 height 20
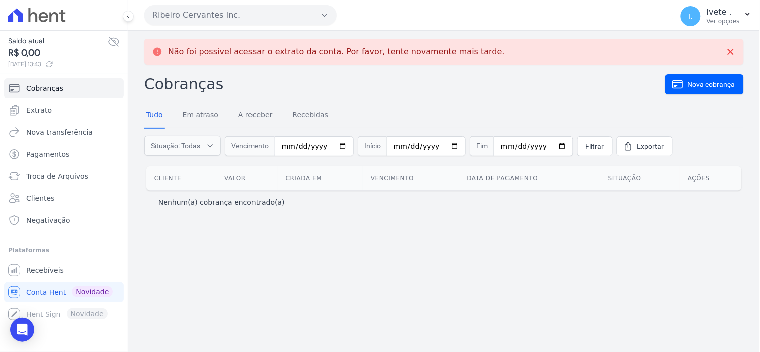
drag, startPoint x: 143, startPoint y: 48, endPoint x: 468, endPoint y: 41, distance: 325.4
click at [468, 41] on div "Não foi possível acessar o extrato da conta. Por favor, tente novamente mais ta…" at bounding box center [444, 192] width 632 height 322
copy p "Não foi possível acessar o extrato da conta. Por favor, tente novamente mais ta…"
click at [26, 333] on icon "Open Intercom Messenger" at bounding box center [22, 330] width 12 height 13
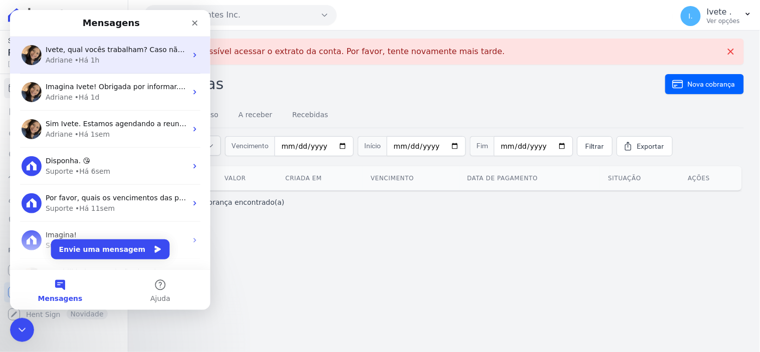
click at [92, 61] on div "• Há 1h" at bounding box center [86, 60] width 25 height 11
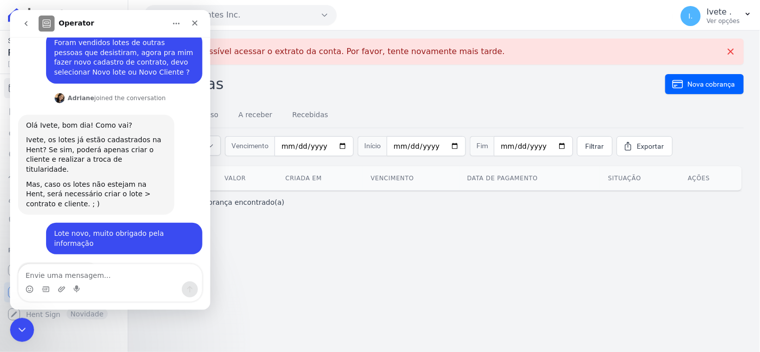
scroll to position [245, 0]
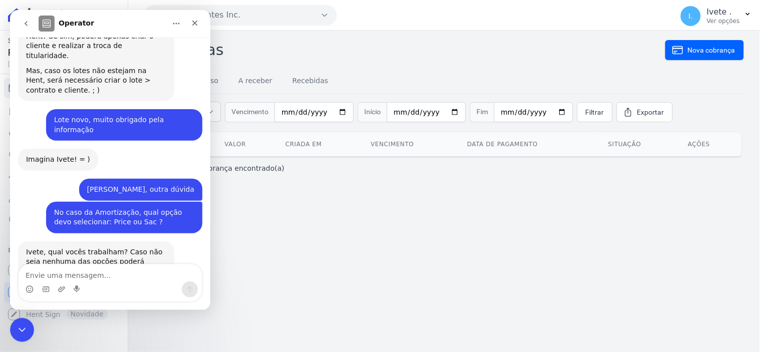
click at [58, 274] on textarea "Envie uma mensagem..." at bounding box center [109, 272] width 183 height 17
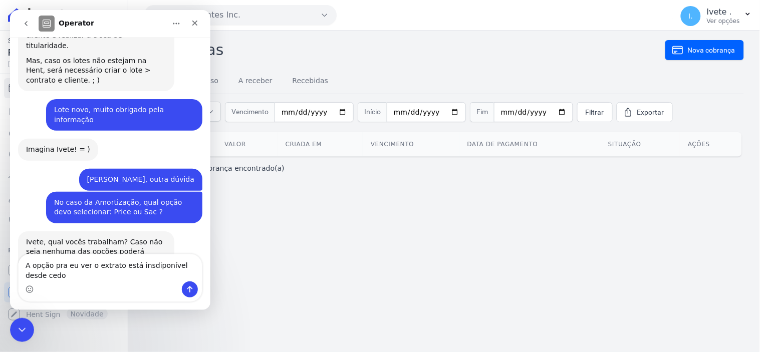
click at [138, 265] on textarea "A opção pra eu ver o extrato está insdiponível desde cedo" at bounding box center [109, 267] width 183 height 27
click at [142, 266] on textarea "A opção pra eu ver o extrato está indiponível desde cedo" at bounding box center [109, 267] width 183 height 27
click at [47, 278] on textarea "A opção pra eu ver o extrato está indisponível desde cedo" at bounding box center [109, 267] width 183 height 27
type textarea "A opção pra eu ver o extrato está indisponível desde cedo, pode verificar por g…"
click at [136, 274] on textarea "A opção pra eu ver o extrato está indisponível desde cedo, pode verificar por g…" at bounding box center [109, 267] width 183 height 27
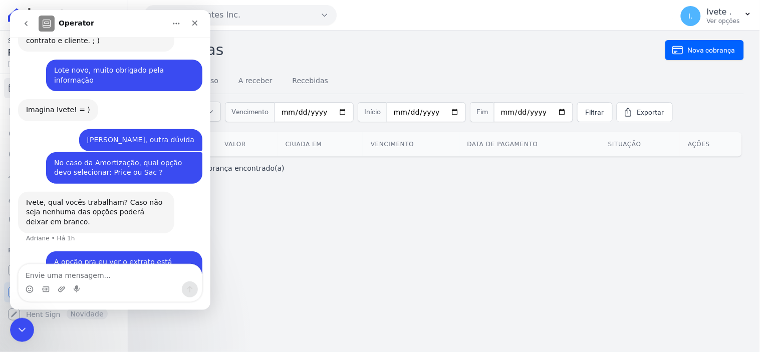
scroll to position [294, 0]
click at [38, 272] on textarea "Envie uma mensagem..." at bounding box center [109, 272] width 183 height 17
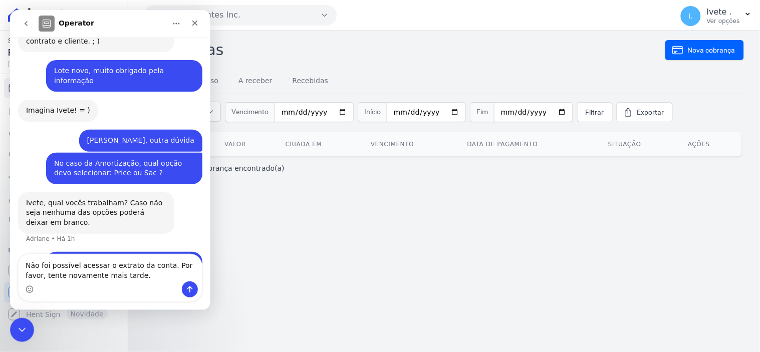
scroll to position [304, 0]
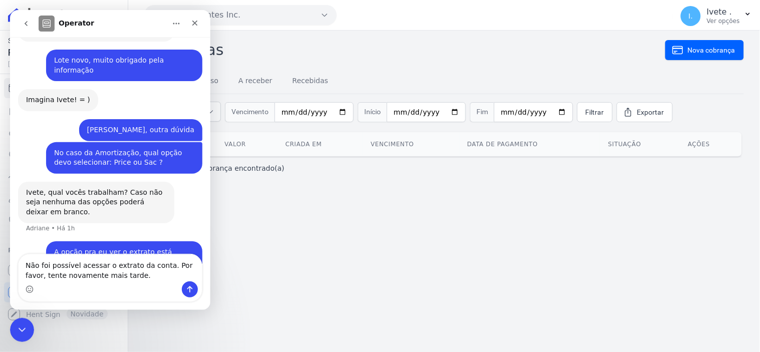
type textarea "Não foi possível acessar o extrato da conta. Por favor, tente novamente mais ta…"
click at [187, 290] on icon "Enviar uma mensagem" at bounding box center [189, 289] width 8 height 8
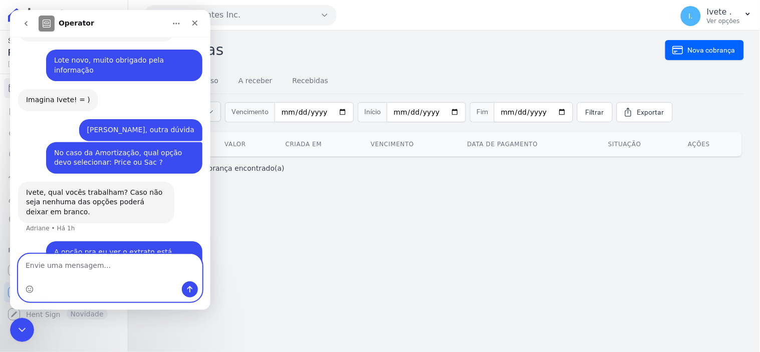
scroll to position [327, 0]
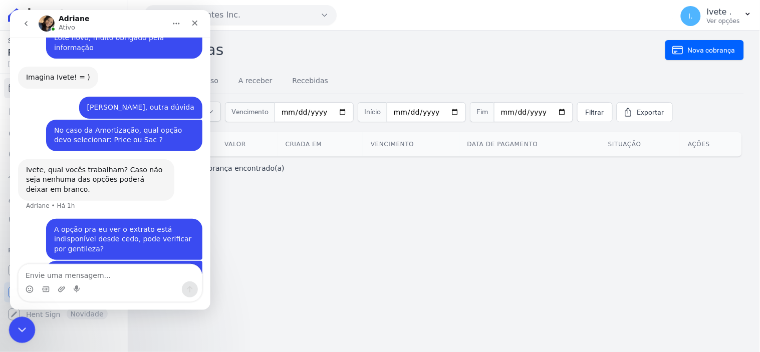
click at [26, 332] on icon "Encerramento do Messenger da Intercom" at bounding box center [21, 329] width 12 height 12
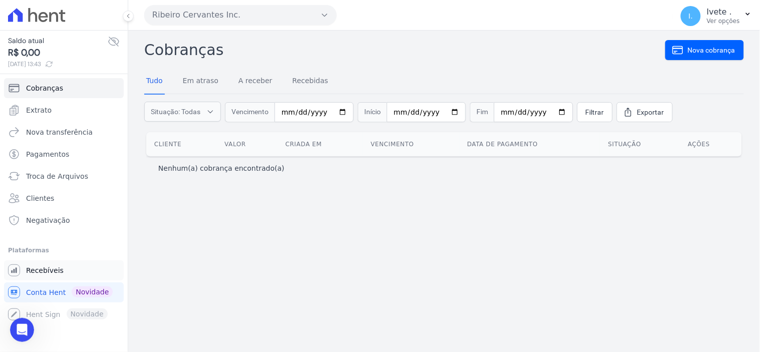
click at [47, 273] on span "Recebíveis" at bounding box center [45, 271] width 38 height 10
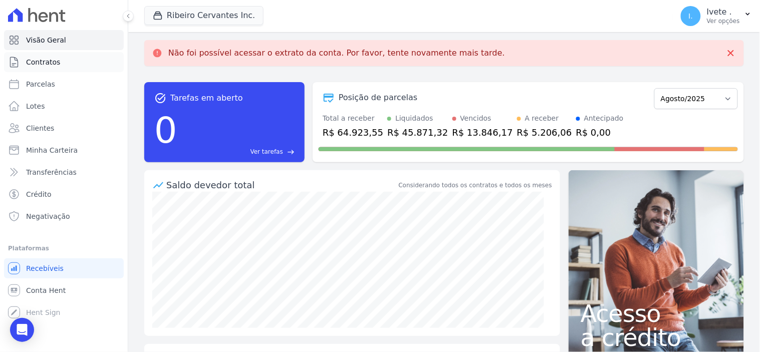
click at [46, 63] on span "Contratos" at bounding box center [43, 62] width 34 height 10
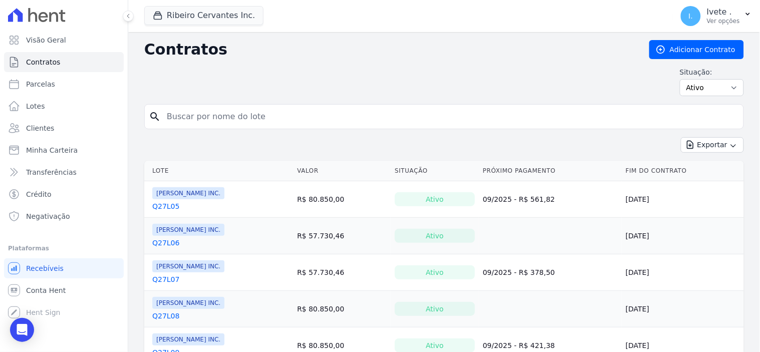
click at [197, 119] on input "search" at bounding box center [450, 117] width 579 height 20
click at [173, 116] on input "search" at bounding box center [450, 117] width 579 height 20
type input "q27l06"
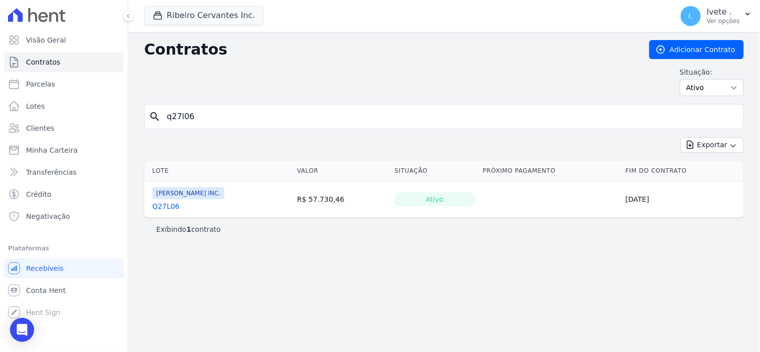
click at [166, 204] on link "Q27L06" at bounding box center [165, 207] width 27 height 10
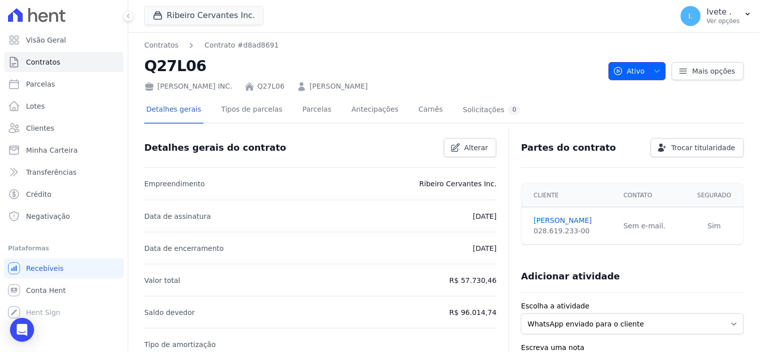
click at [654, 68] on icon "button" at bounding box center [658, 71] width 8 height 8
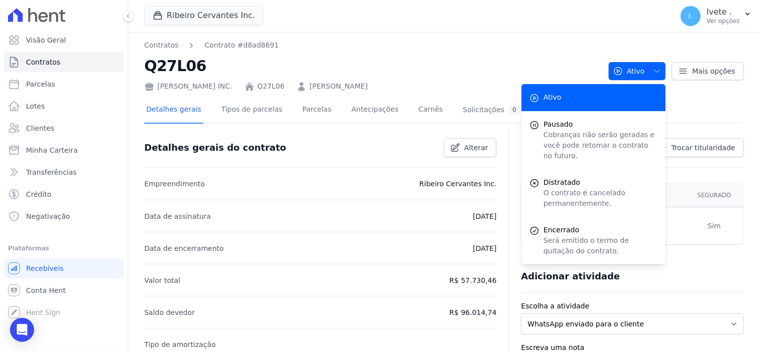
click at [553, 44] on nav "Contratos Contrato #d8ad8691" at bounding box center [372, 45] width 457 height 11
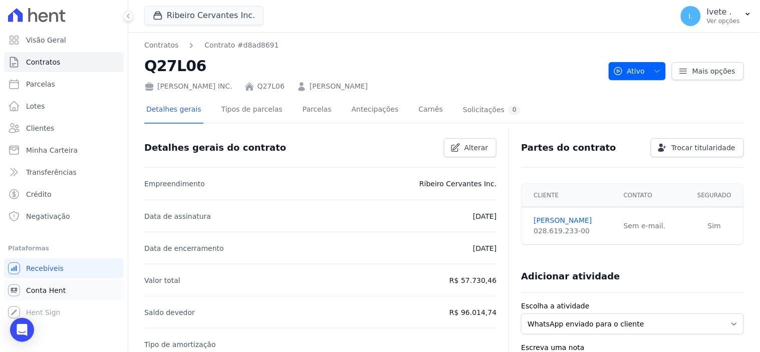
click at [39, 294] on span "Conta Hent" at bounding box center [46, 291] width 40 height 10
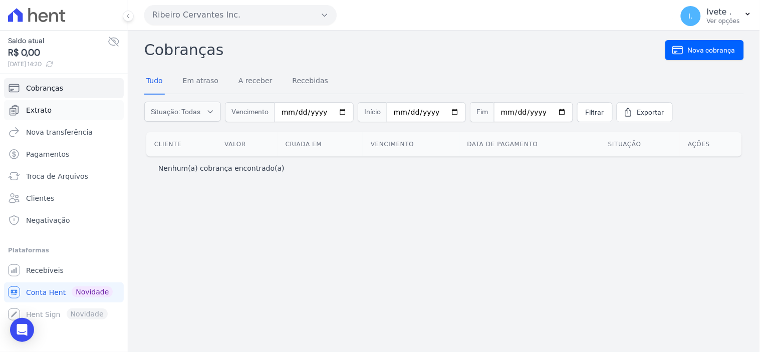
click at [41, 108] on span "Extrato" at bounding box center [39, 110] width 26 height 10
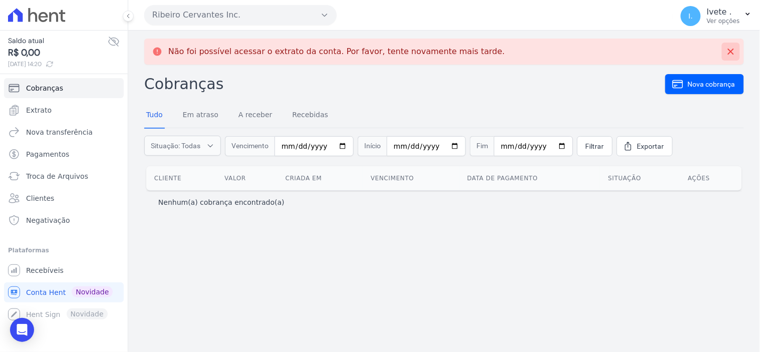
click at [730, 47] on icon at bounding box center [731, 52] width 10 height 10
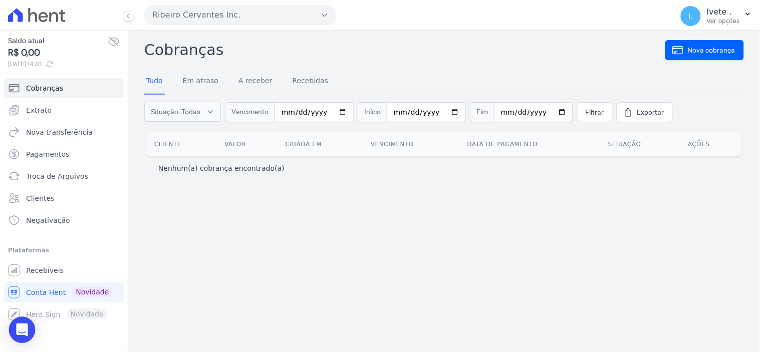
click at [22, 334] on icon "Open Intercom Messenger" at bounding box center [22, 330] width 13 height 13
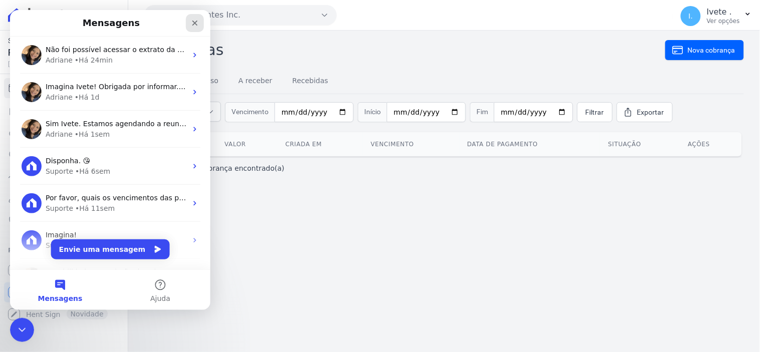
click at [193, 22] on icon "Fechar" at bounding box center [194, 23] width 8 height 8
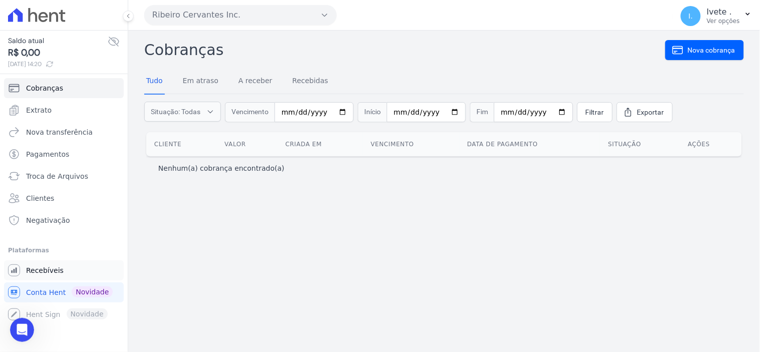
click at [39, 270] on span "Recebíveis" at bounding box center [45, 271] width 38 height 10
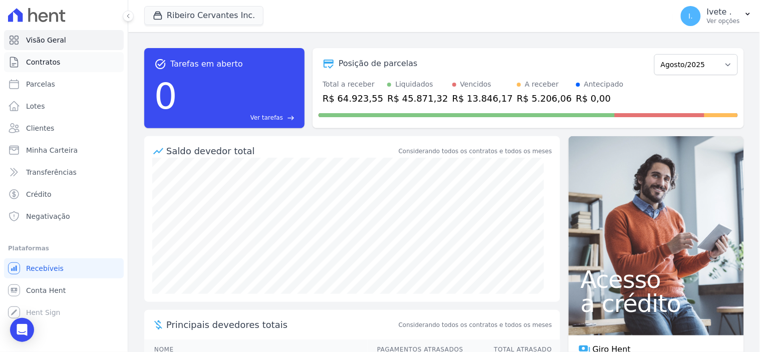
click at [56, 65] on span "Contratos" at bounding box center [43, 62] width 34 height 10
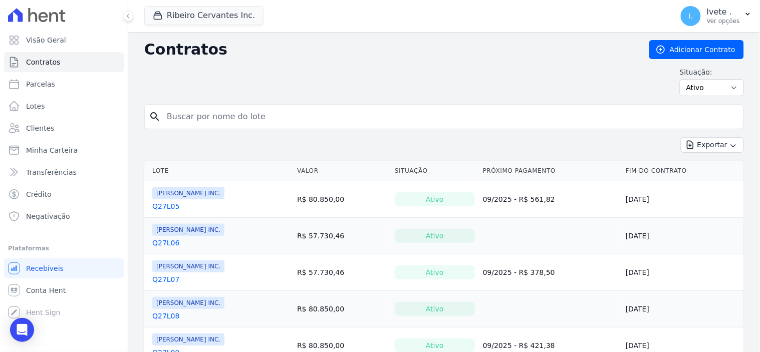
click at [163, 210] on link "Q27L05" at bounding box center [165, 207] width 27 height 10
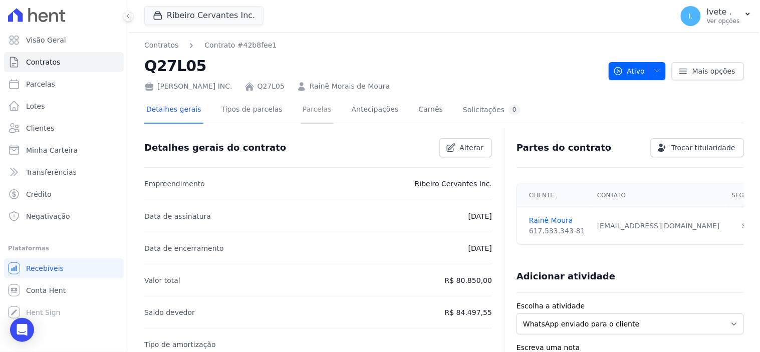
click at [301, 109] on link "Parcelas" at bounding box center [317, 110] width 33 height 27
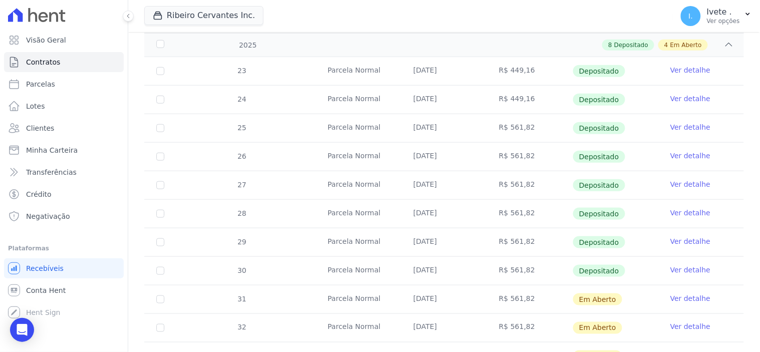
scroll to position [223, 0]
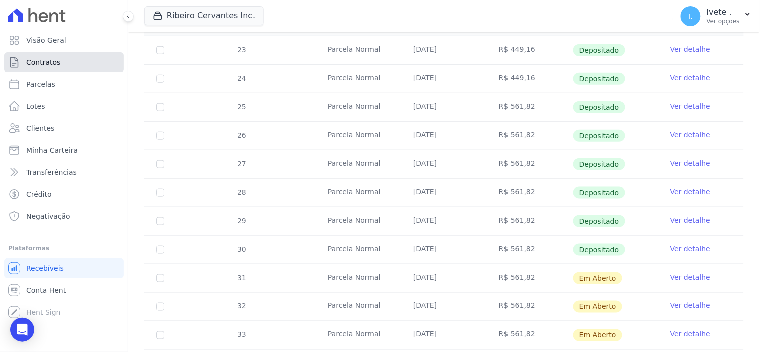
click at [54, 62] on span "Contratos" at bounding box center [43, 62] width 34 height 10
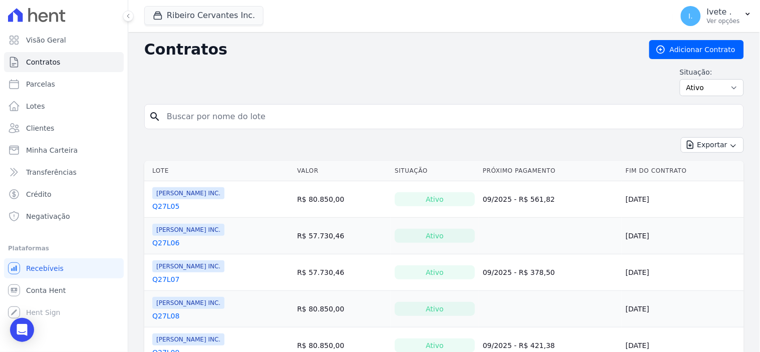
click at [199, 122] on input "search" at bounding box center [450, 117] width 579 height 20
type input "Q27l06"
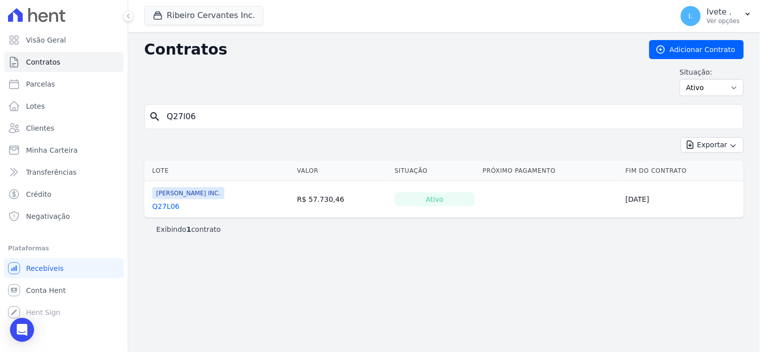
click at [161, 211] on link "Q27L06" at bounding box center [165, 207] width 27 height 10
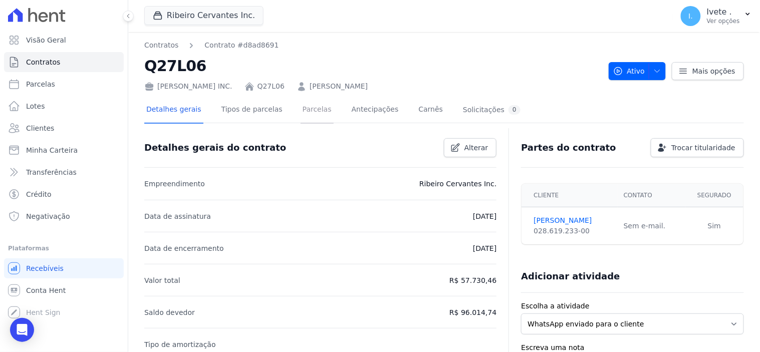
click at [303, 112] on link "Parcelas" at bounding box center [317, 110] width 33 height 27
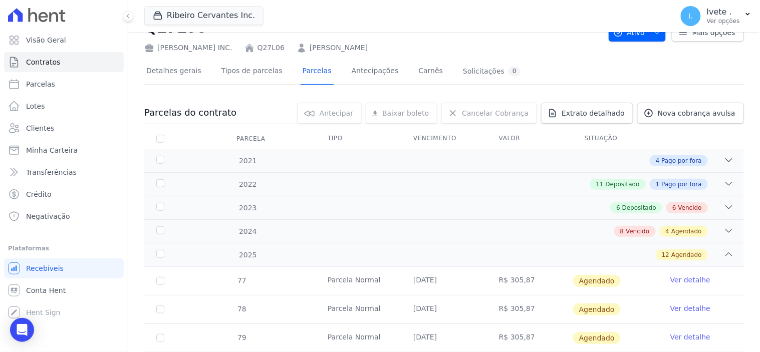
scroll to position [56, 0]
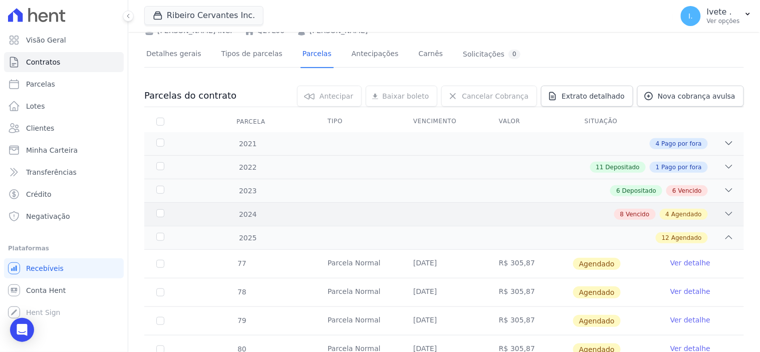
click at [550, 222] on div "2024 8 Vencido 4 Agendado" at bounding box center [444, 215] width 600 height 24
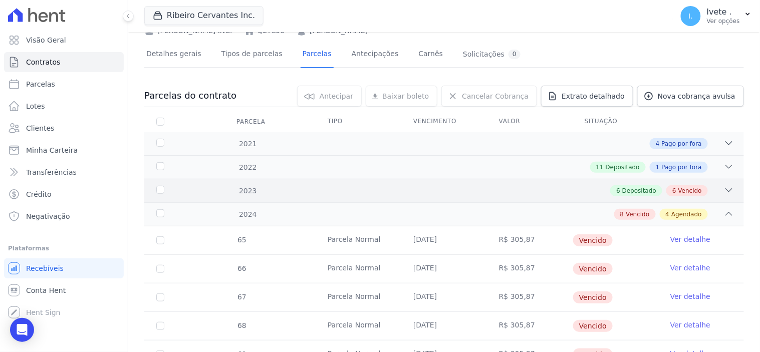
click at [692, 192] on span "Vencido" at bounding box center [691, 190] width 24 height 9
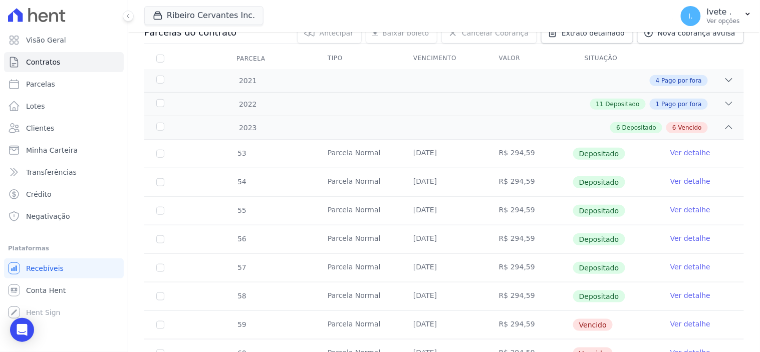
scroll to position [0, 0]
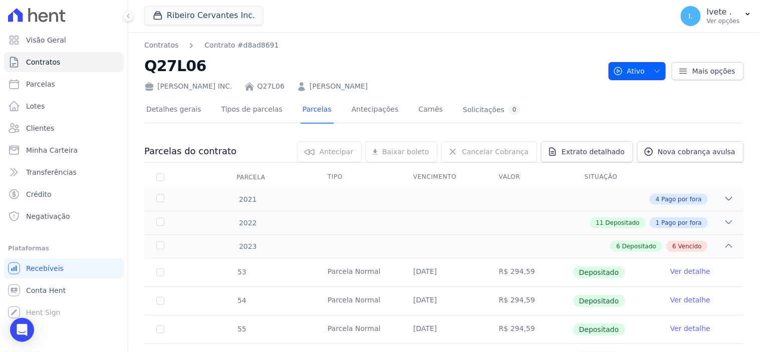
click at [654, 72] on icon "button" at bounding box center [658, 71] width 8 height 8
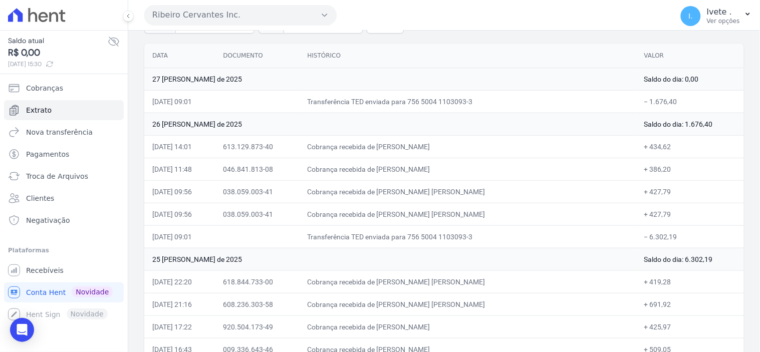
scroll to position [111, 0]
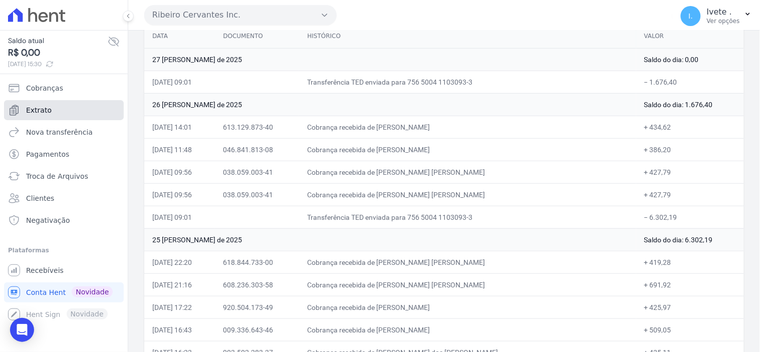
click at [30, 108] on span "Extrato" at bounding box center [39, 110] width 26 height 10
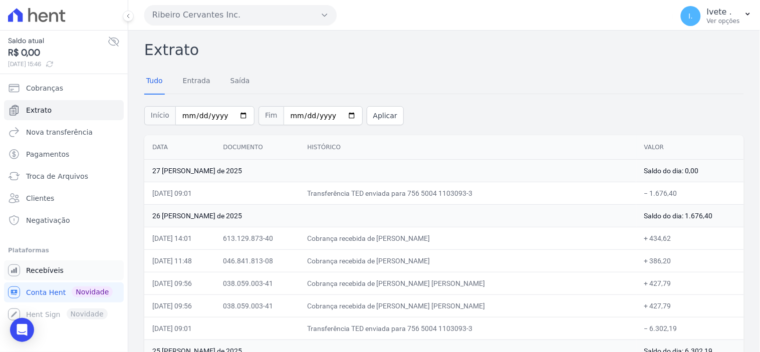
click at [52, 271] on span "Recebíveis" at bounding box center [45, 271] width 38 height 10
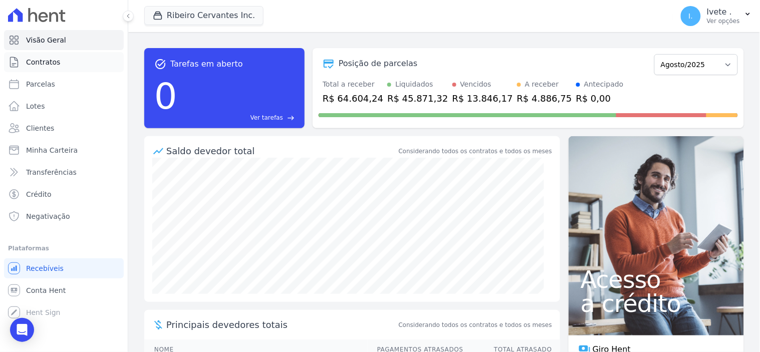
click at [52, 58] on span "Contratos" at bounding box center [43, 62] width 34 height 10
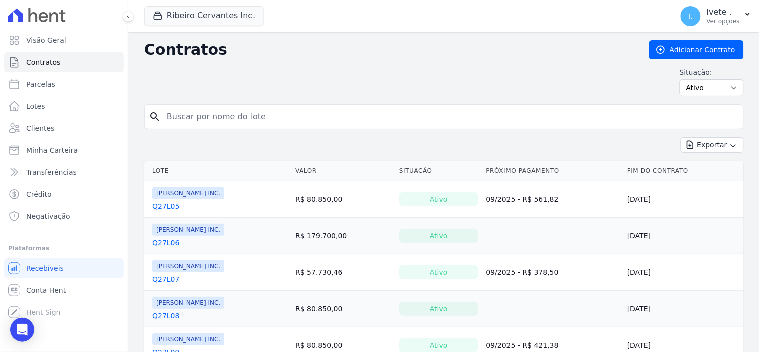
click at [175, 119] on input "search" at bounding box center [450, 117] width 579 height 20
type input "q27l06"
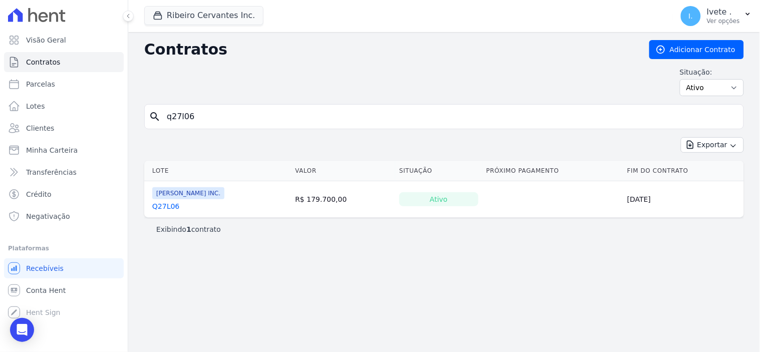
click at [164, 205] on link "Q27L06" at bounding box center [165, 207] width 27 height 10
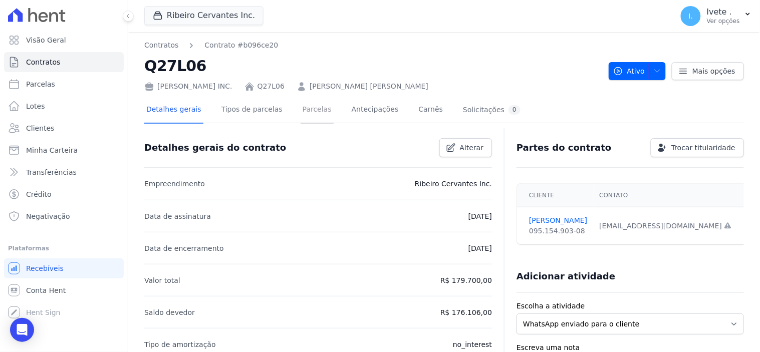
click at [301, 107] on link "Parcelas" at bounding box center [317, 110] width 33 height 27
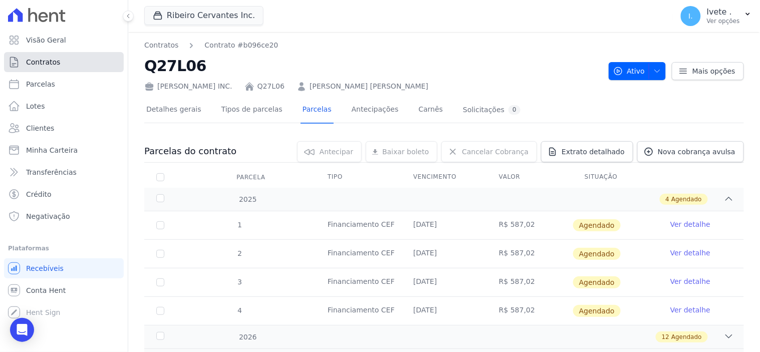
click at [63, 58] on link "Contratos" at bounding box center [64, 62] width 120 height 20
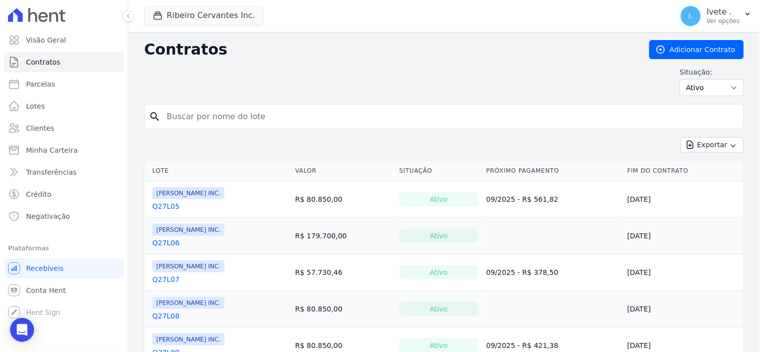
click at [216, 121] on input "search" at bounding box center [450, 117] width 579 height 20
type input "q27l22"
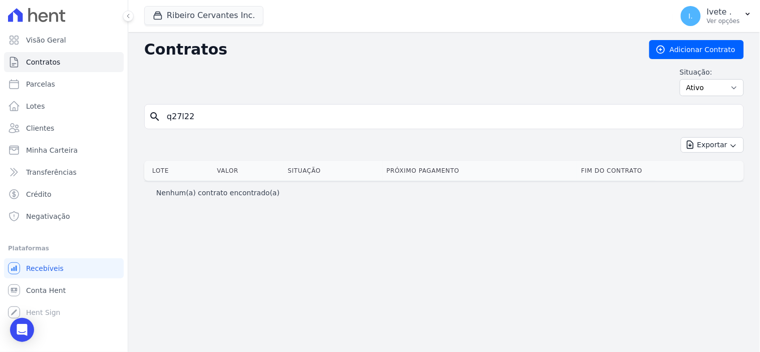
click at [203, 118] on input "q27l22" at bounding box center [450, 117] width 579 height 20
type input "q27l08"
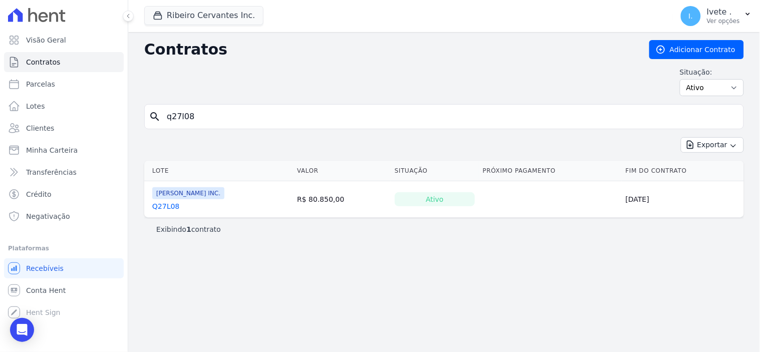
click at [167, 211] on link "Q27L08" at bounding box center [165, 207] width 27 height 10
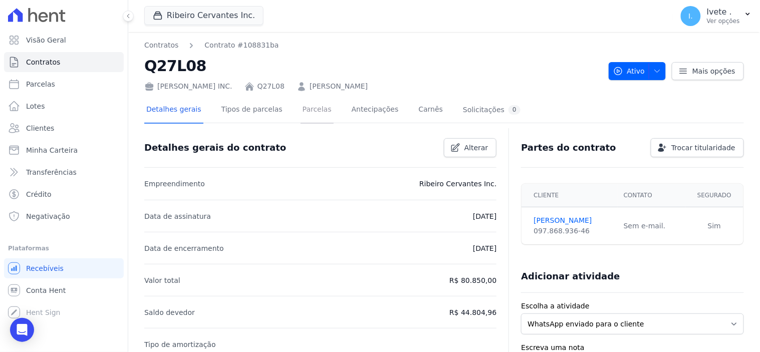
click at [304, 108] on link "Parcelas" at bounding box center [317, 110] width 33 height 27
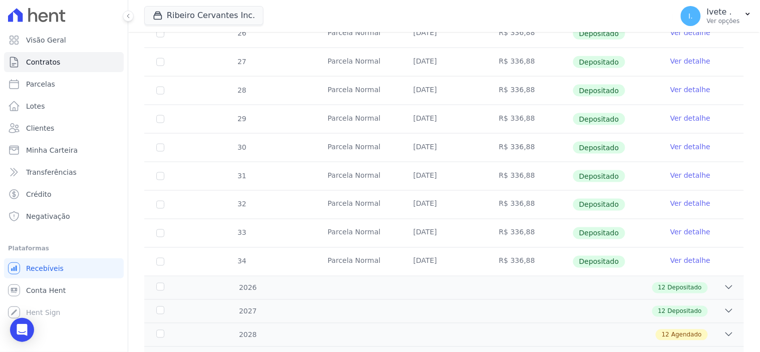
scroll to position [390, 0]
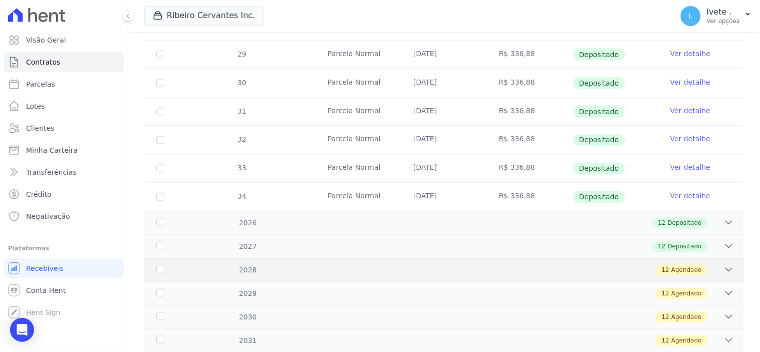
click at [684, 269] on span "Agendado" at bounding box center [687, 270] width 31 height 9
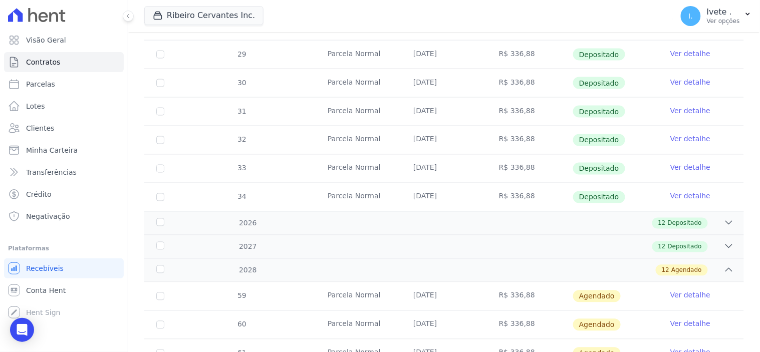
click at [678, 294] on link "Ver detalhe" at bounding box center [691, 296] width 40 height 10
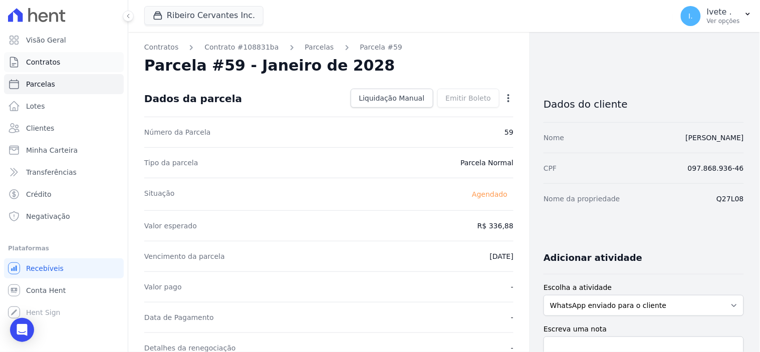
click at [41, 62] on span "Contratos" at bounding box center [43, 62] width 34 height 10
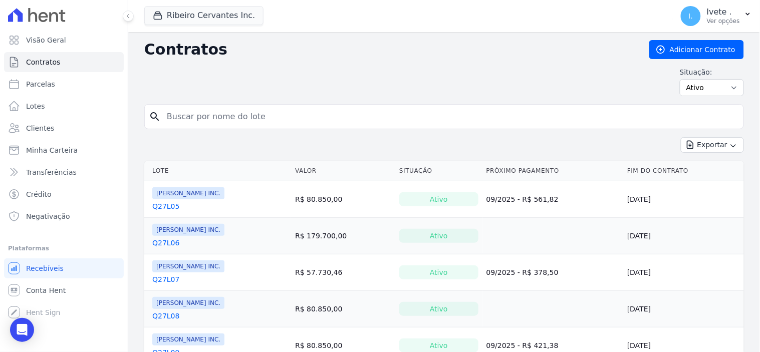
click at [187, 121] on input "search" at bounding box center [450, 117] width 579 height 20
type input "q28l22"
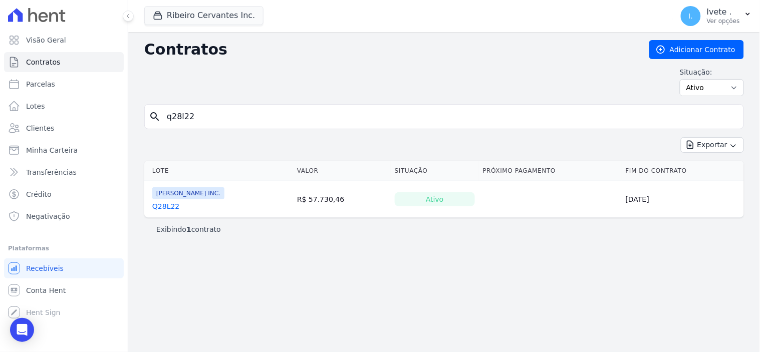
click at [167, 207] on link "Q28L22" at bounding box center [165, 207] width 27 height 10
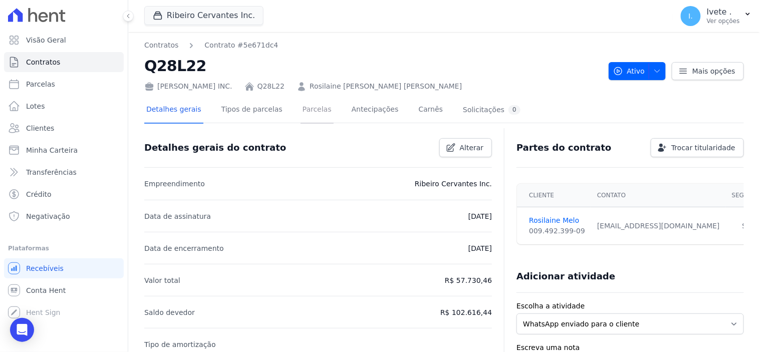
click at [301, 111] on link "Parcelas" at bounding box center [317, 110] width 33 height 27
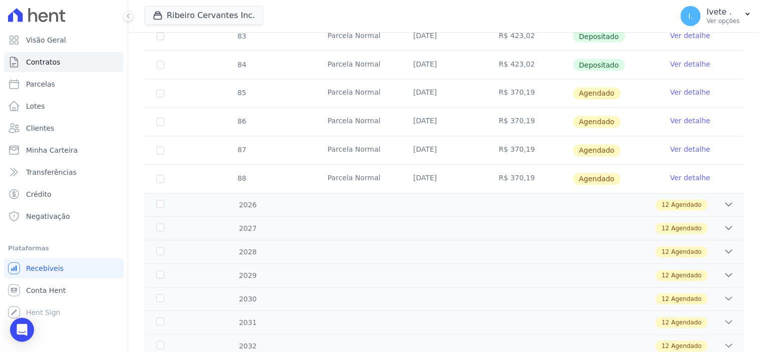
scroll to position [445, 0]
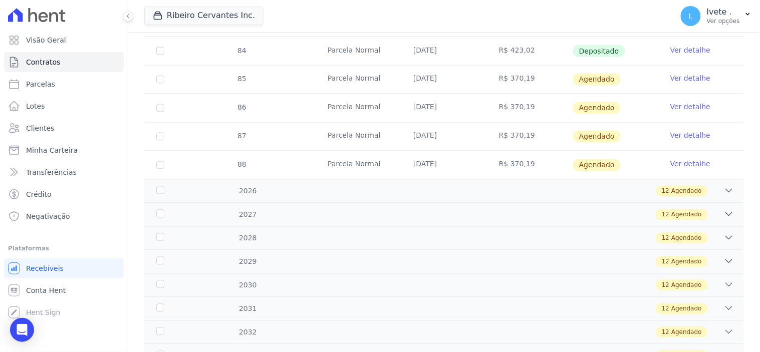
click at [678, 162] on link "Ver detalhe" at bounding box center [691, 164] width 40 height 10
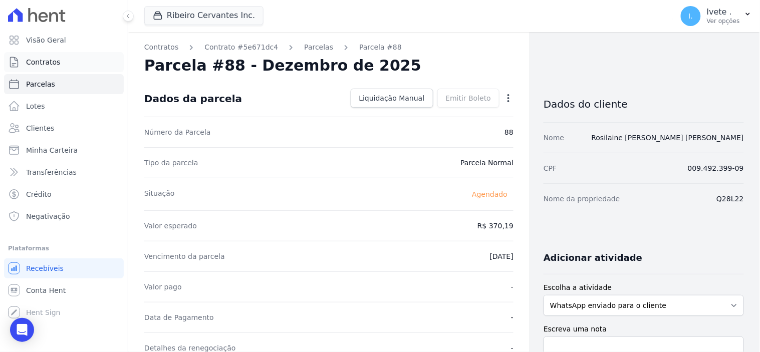
click at [49, 59] on span "Contratos" at bounding box center [43, 62] width 34 height 10
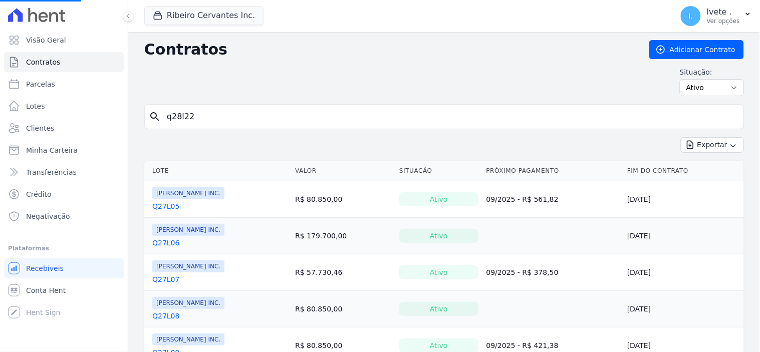
click at [192, 114] on input "q28l22" at bounding box center [450, 117] width 579 height 20
click at [192, 114] on input "search" at bounding box center [450, 117] width 579 height 20
type input "q27l06"
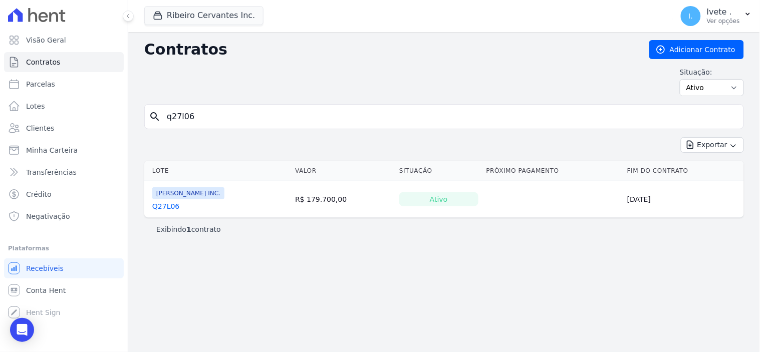
click at [164, 208] on link "Q27L06" at bounding box center [165, 207] width 27 height 10
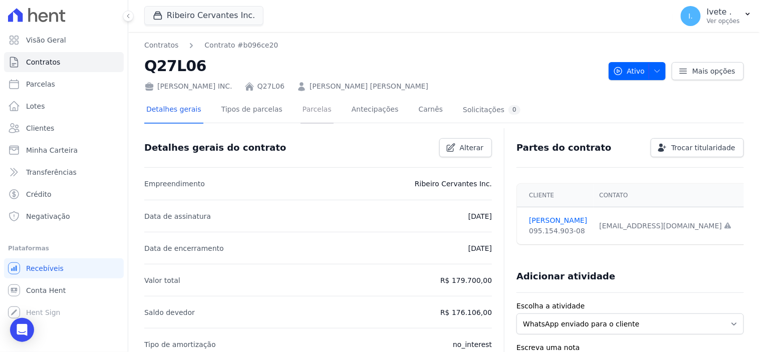
click at [301, 112] on link "Parcelas" at bounding box center [317, 110] width 33 height 27
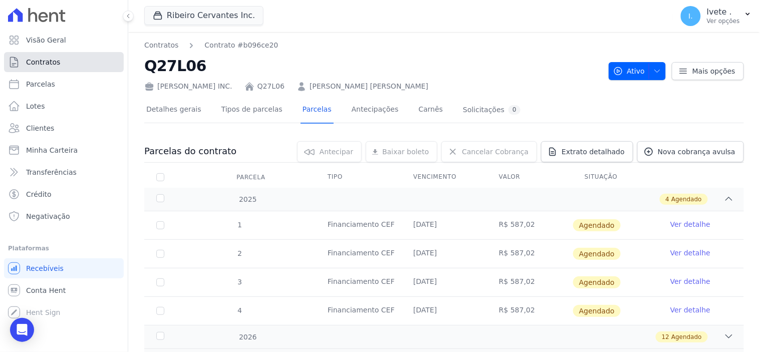
click at [68, 61] on link "Contratos" at bounding box center [64, 62] width 120 height 20
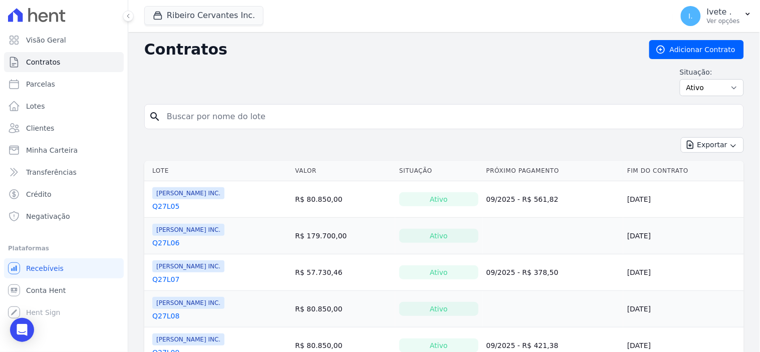
click at [183, 116] on input "search" at bounding box center [450, 117] width 579 height 20
type input "q28l22"
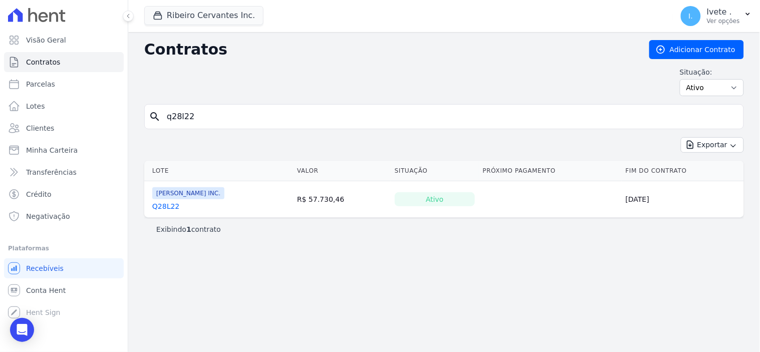
click at [161, 204] on link "Q28L22" at bounding box center [165, 207] width 27 height 10
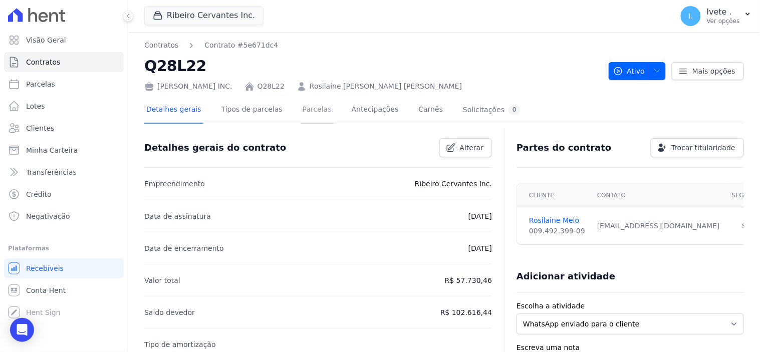
click at [306, 111] on link "Parcelas" at bounding box center [317, 110] width 33 height 27
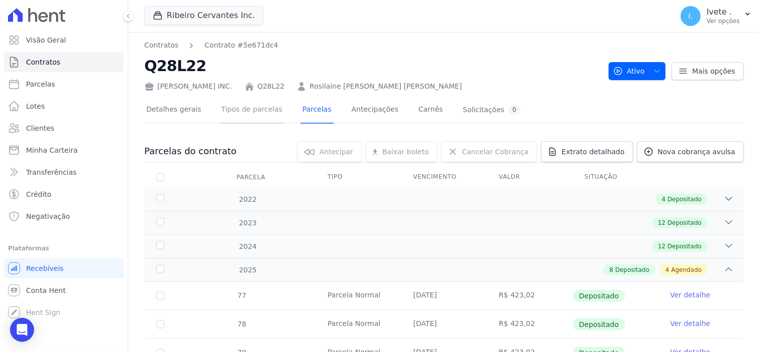
click at [251, 111] on link "Tipos de parcelas" at bounding box center [252, 110] width 65 height 27
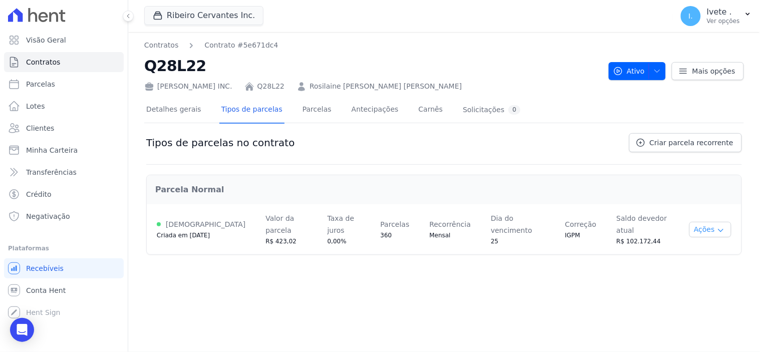
click at [720, 227] on icon "button" at bounding box center [721, 231] width 8 height 8
click at [723, 191] on h2 "Parcela Normal" at bounding box center [444, 190] width 578 height 12
click at [258, 86] on link "Q28L22" at bounding box center [271, 86] width 27 height 11
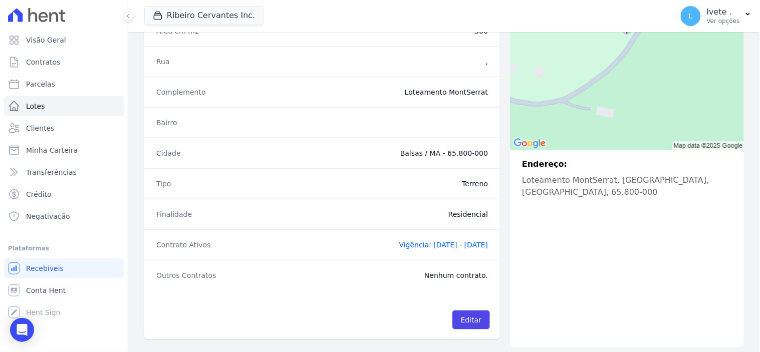
scroll to position [189, 0]
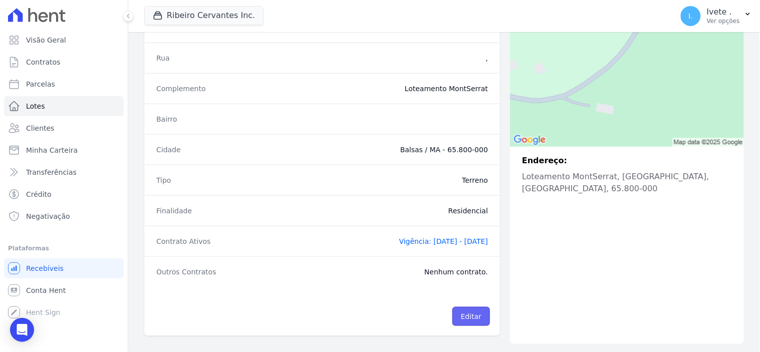
click at [467, 312] on link "Editar" at bounding box center [472, 316] width 38 height 19
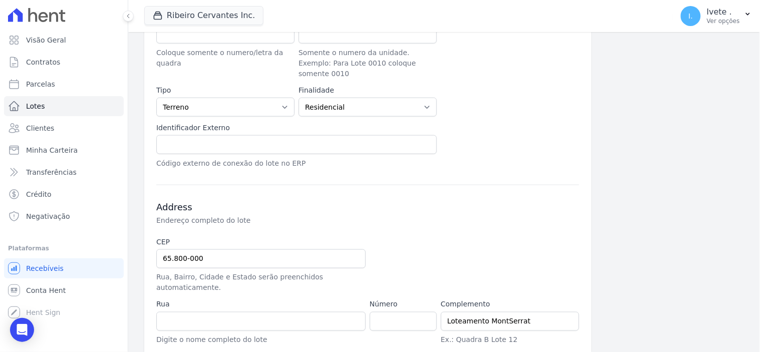
scroll to position [346, 0]
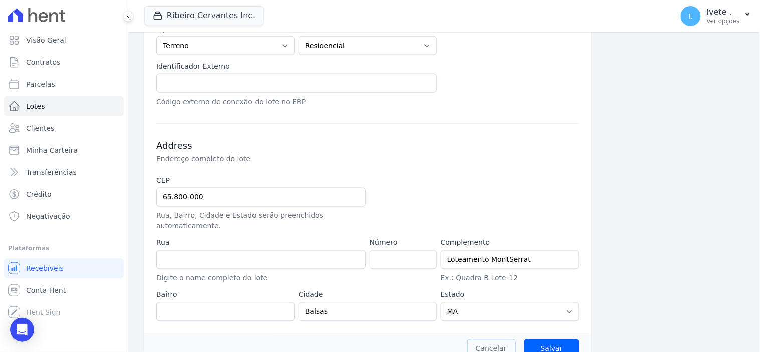
click at [486, 340] on link "Cancelar" at bounding box center [492, 349] width 48 height 19
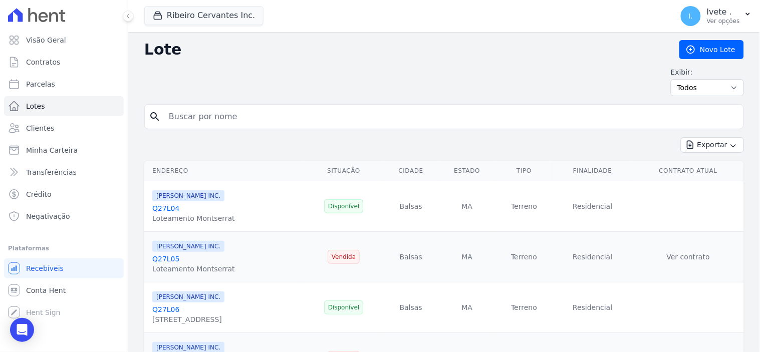
scroll to position [56, 0]
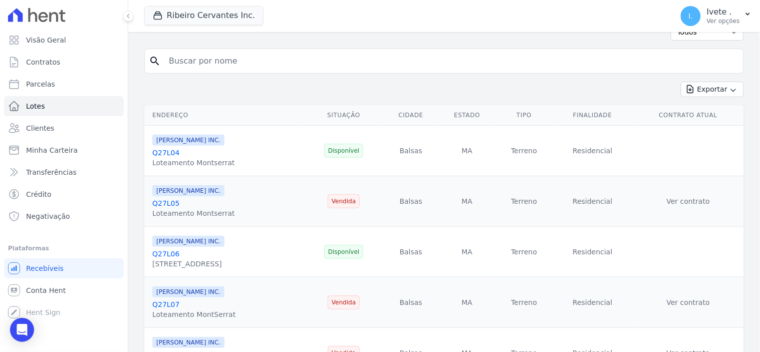
click at [168, 255] on link "Q27L06" at bounding box center [165, 254] width 27 height 8
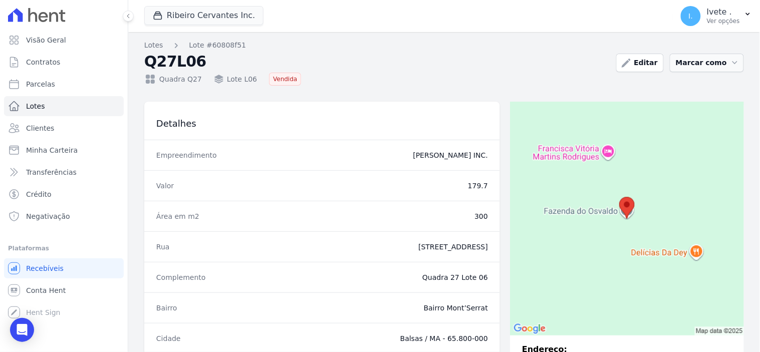
click at [733, 63] on icon "button" at bounding box center [735, 62] width 5 height 3
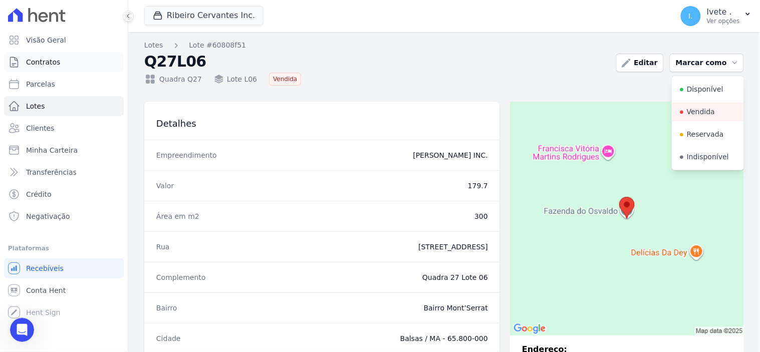
click at [42, 63] on span "Contratos" at bounding box center [43, 62] width 34 height 10
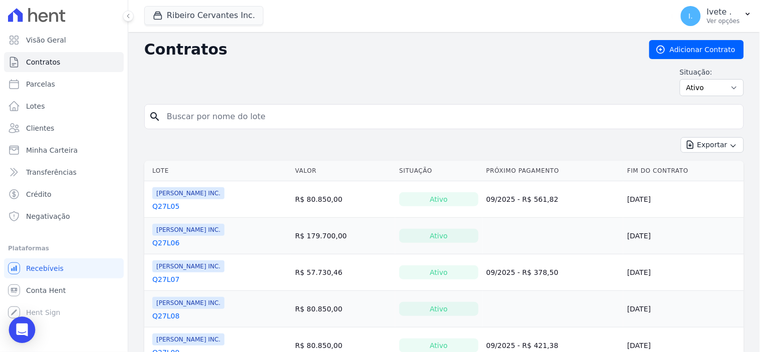
click at [20, 331] on icon "Open Intercom Messenger" at bounding box center [22, 330] width 12 height 13
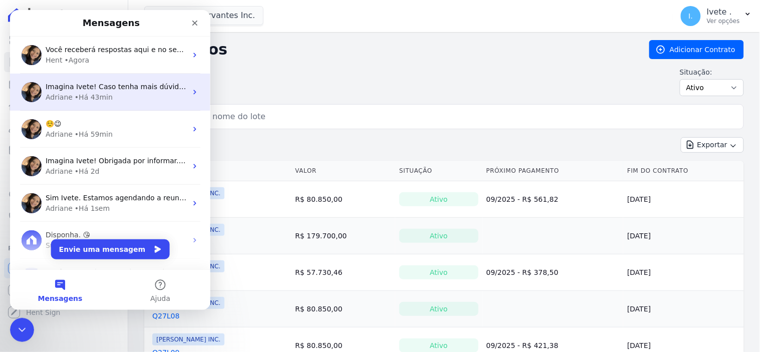
click at [113, 88] on span "Imagina Ivete! Caso tenha mais dúvidas, estou a disposição! ;)" at bounding box center [155, 86] width 221 height 8
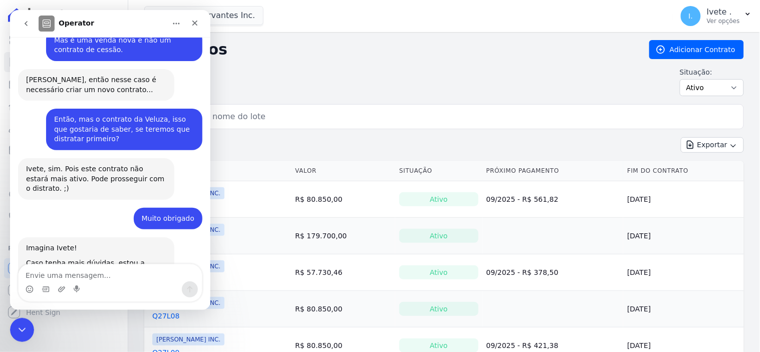
scroll to position [401, 0]
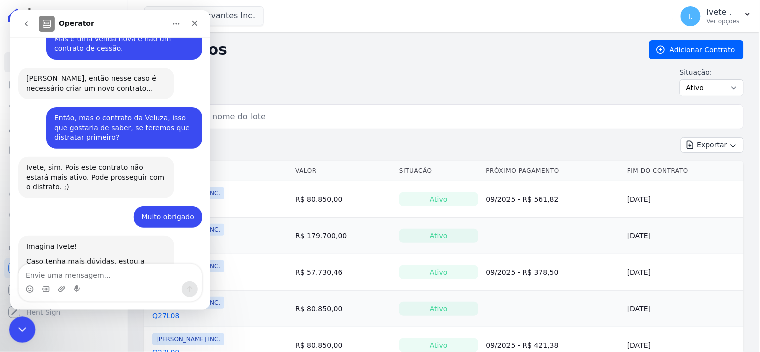
click at [21, 324] on icon "Encerramento do Messenger da Intercom" at bounding box center [21, 329] width 12 height 12
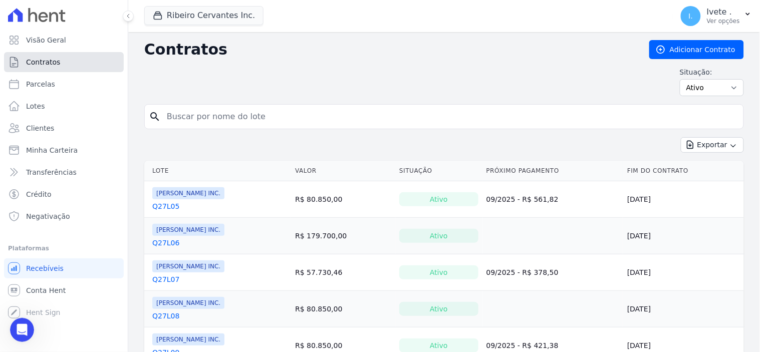
click at [58, 57] on link "Contratos" at bounding box center [64, 62] width 120 height 20
click at [25, 324] on div "Abertura do Messenger da Intercom" at bounding box center [20, 328] width 33 height 33
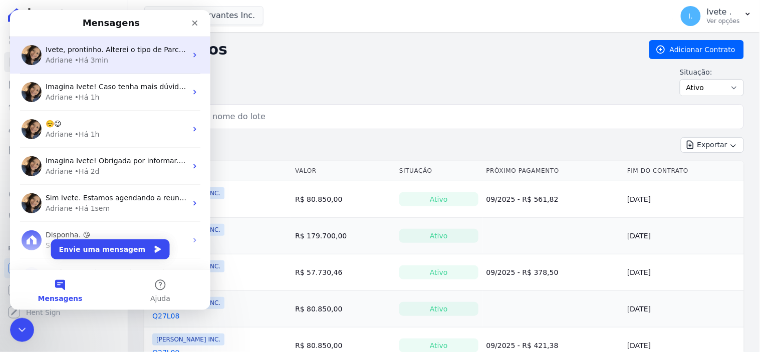
click at [127, 48] on span "Ivete, prontinho. Alterei o tipo de Parcela para [GEOGRAPHIC_DATA]." at bounding box center [165, 49] width 240 height 8
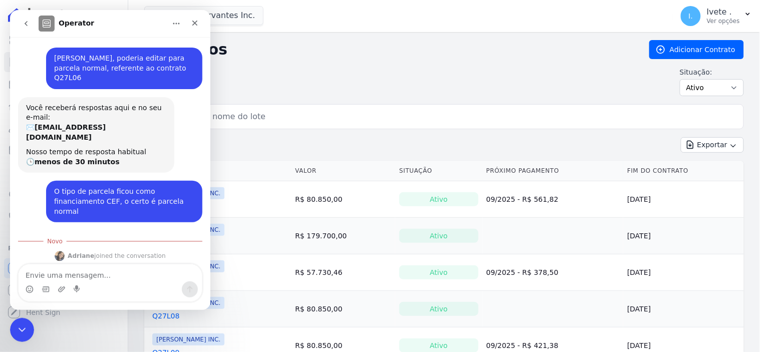
scroll to position [31, 0]
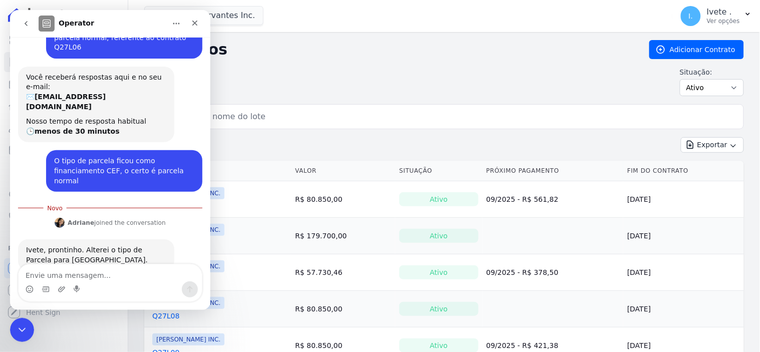
click at [58, 274] on textarea "Envie uma mensagem..." at bounding box center [109, 272] width 183 height 17
type textarea "obrigada"
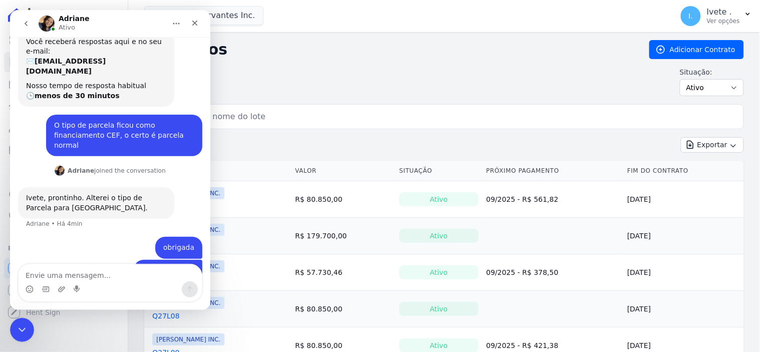
scroll to position [66, 0]
click at [14, 332] on div "Encerramento do Messenger da Intercom" at bounding box center [21, 329] width 24 height 24
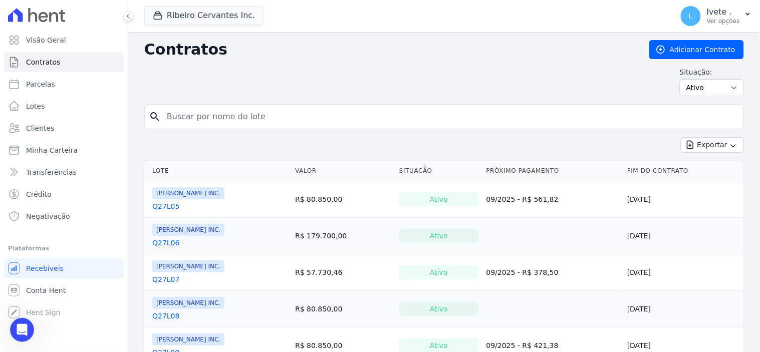
click at [190, 120] on input "search" at bounding box center [450, 117] width 579 height 20
type input "q27l06"
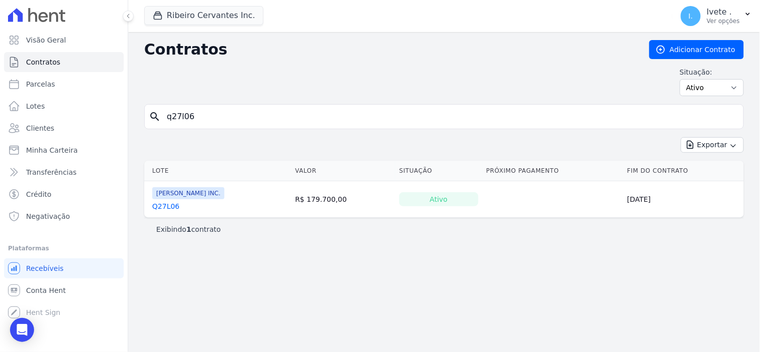
click at [162, 208] on link "Q27L06" at bounding box center [165, 207] width 27 height 10
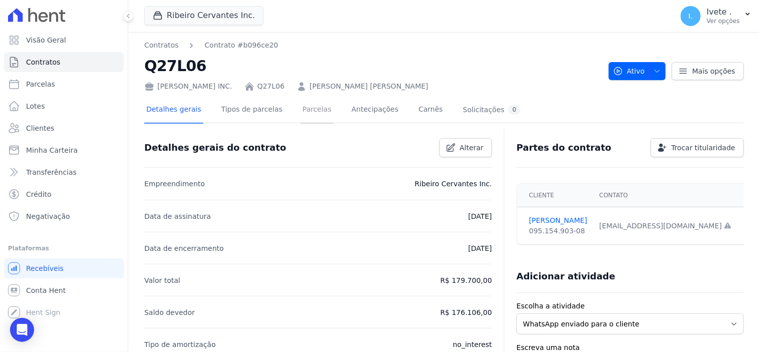
click at [301, 107] on link "Parcelas" at bounding box center [317, 110] width 33 height 27
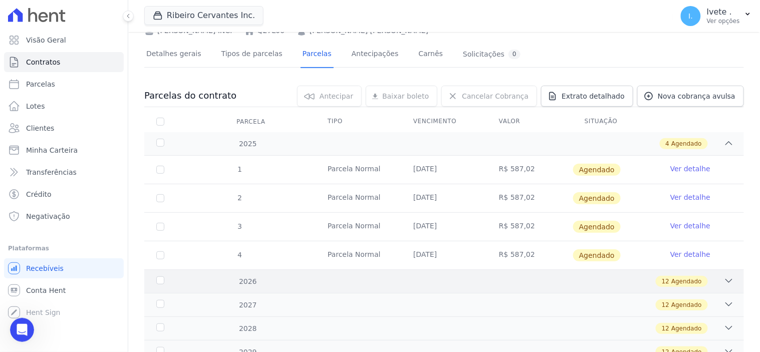
click at [724, 286] on div at bounding box center [729, 281] width 10 height 11
